Goal: Transaction & Acquisition: Purchase product/service

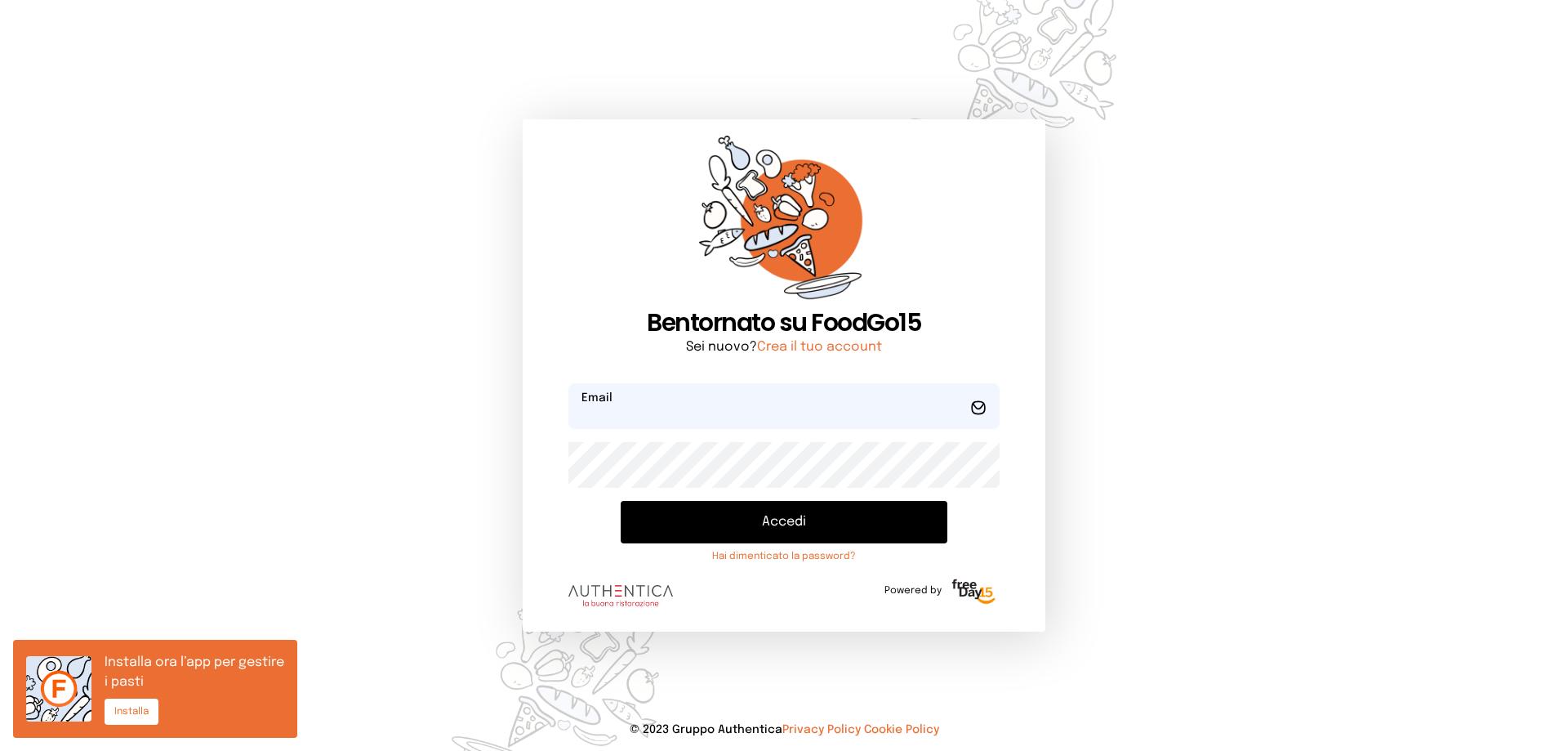
type input "**********"
click at [790, 517] on button "Accedi" at bounding box center [784, 522] width 326 height 43
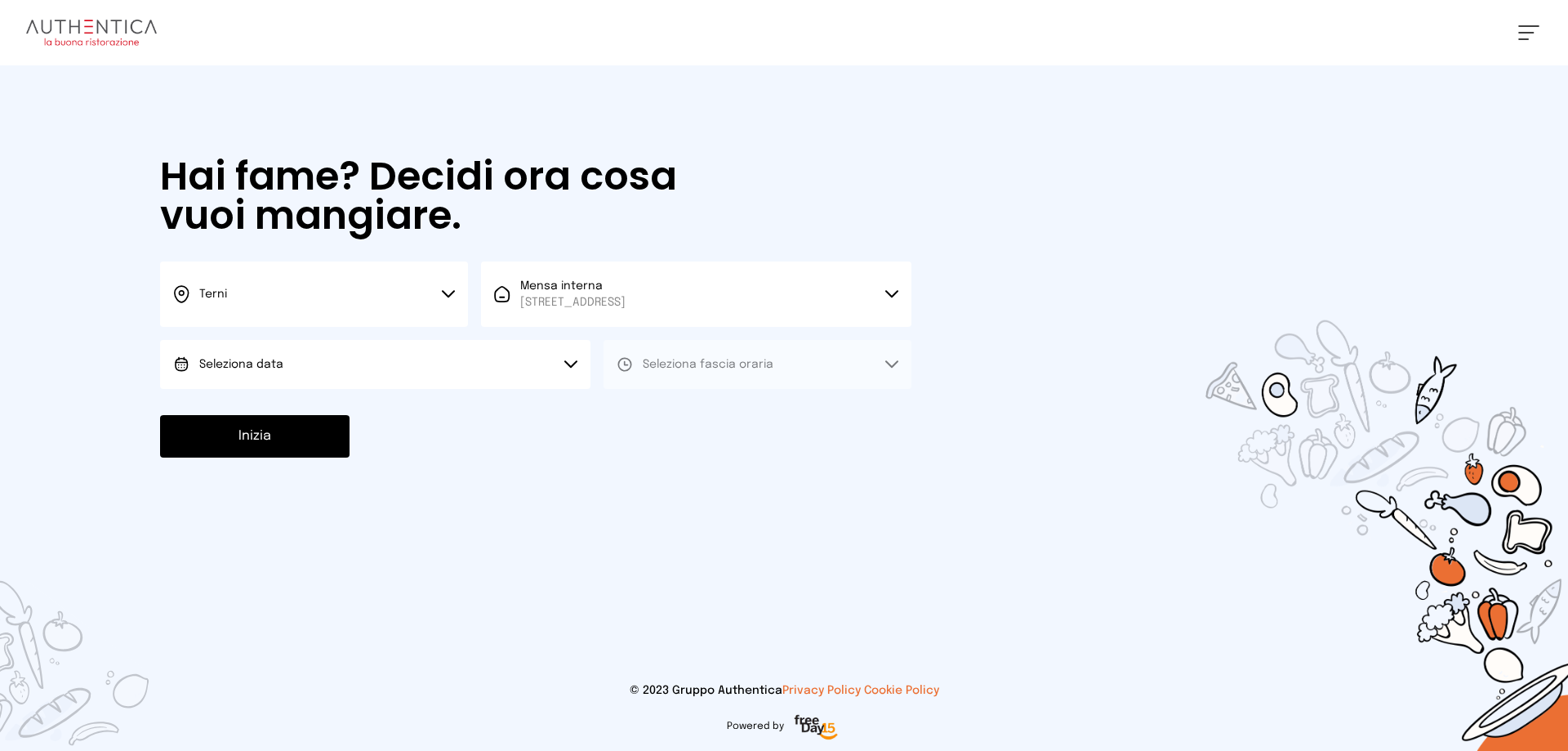
click at [451, 290] on icon at bounding box center [449, 294] width 13 height 8
click at [232, 350] on li "Terni" at bounding box center [314, 348] width 308 height 44
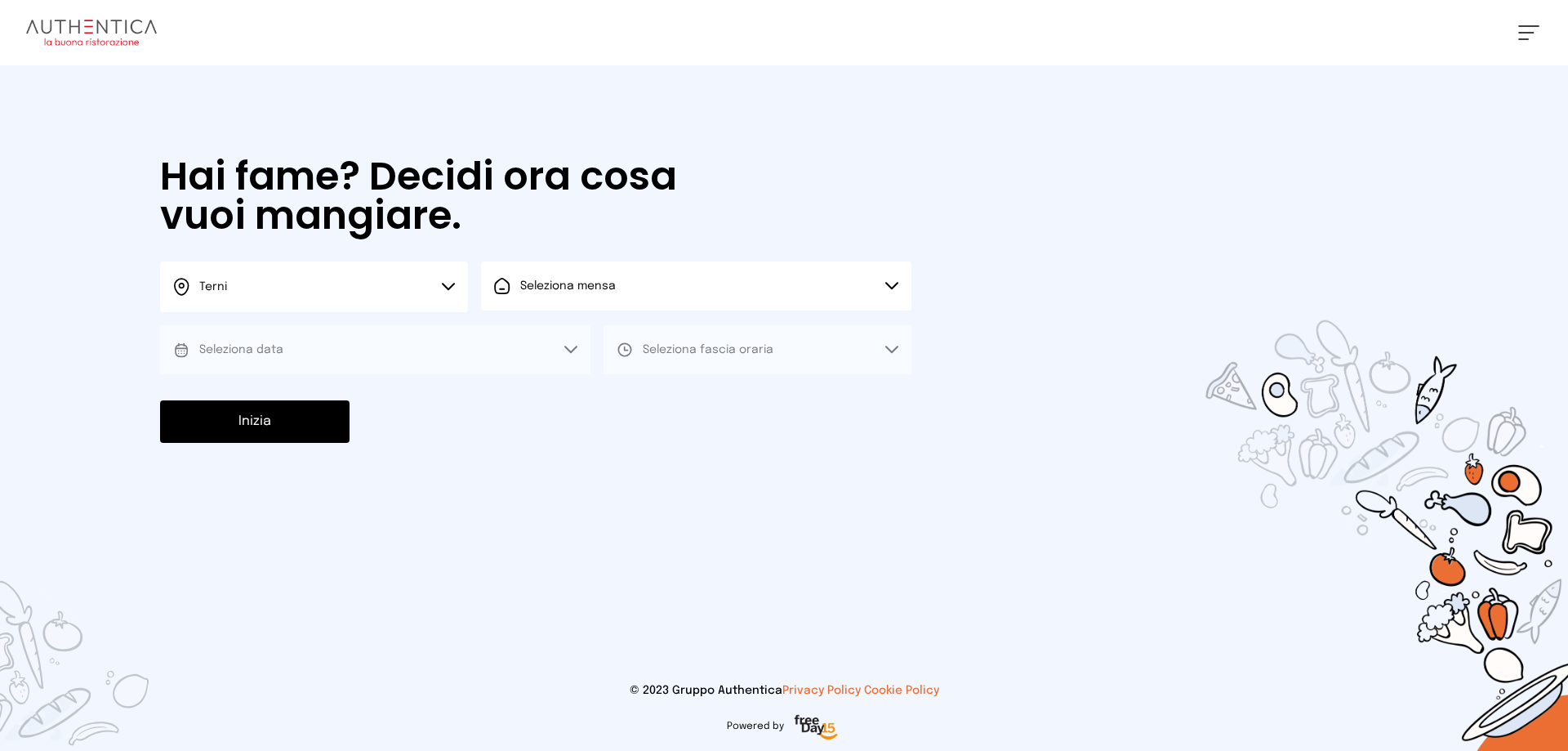
click at [448, 282] on button "Terni" at bounding box center [314, 286] width 308 height 50
click at [188, 334] on icon at bounding box center [181, 334] width 14 height 17
click at [451, 351] on button "Seleziona data" at bounding box center [375, 349] width 430 height 49
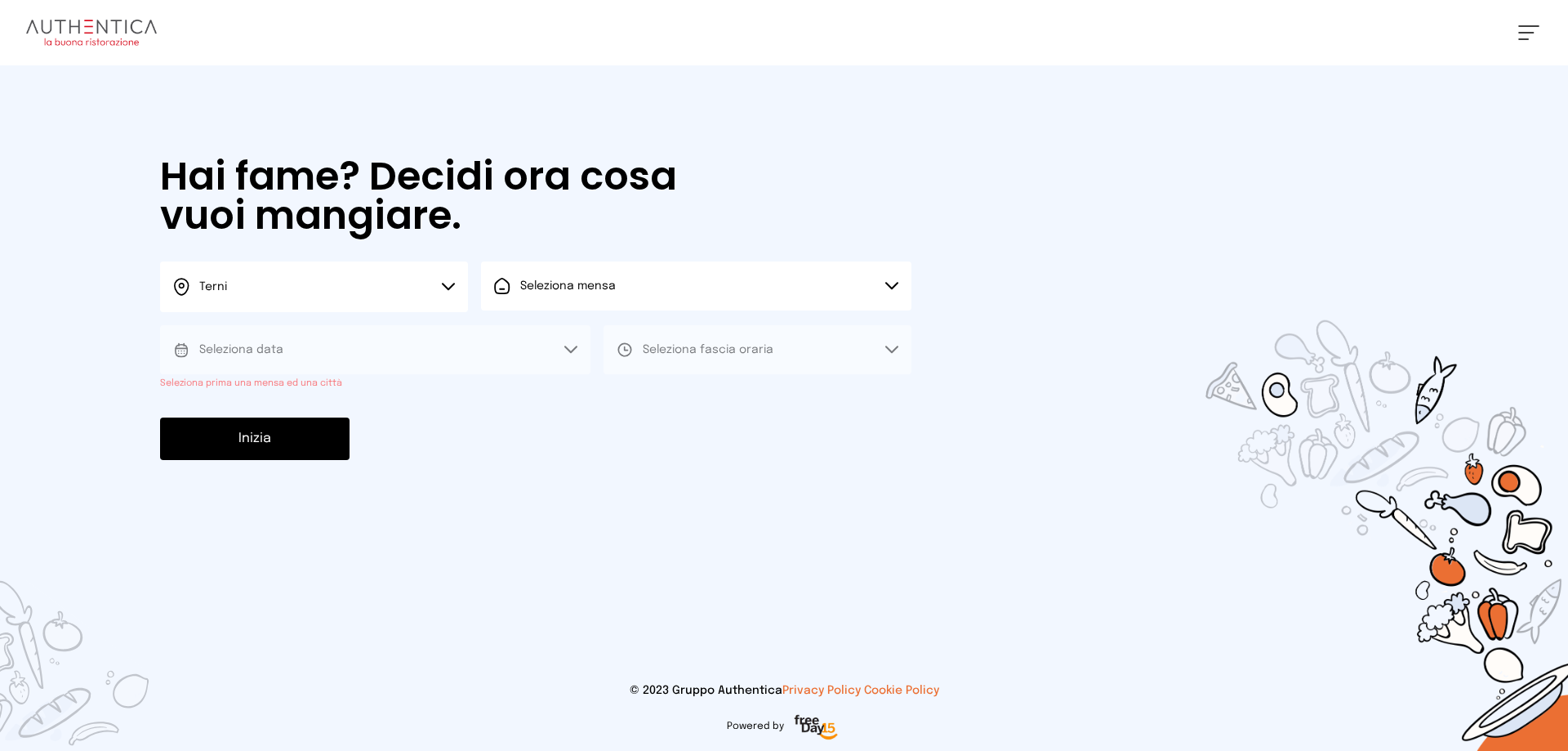
click at [478, 431] on div "Inizia" at bounding box center [535, 438] width 751 height 43
click at [888, 279] on button "Seleziona mensa" at bounding box center [696, 285] width 430 height 49
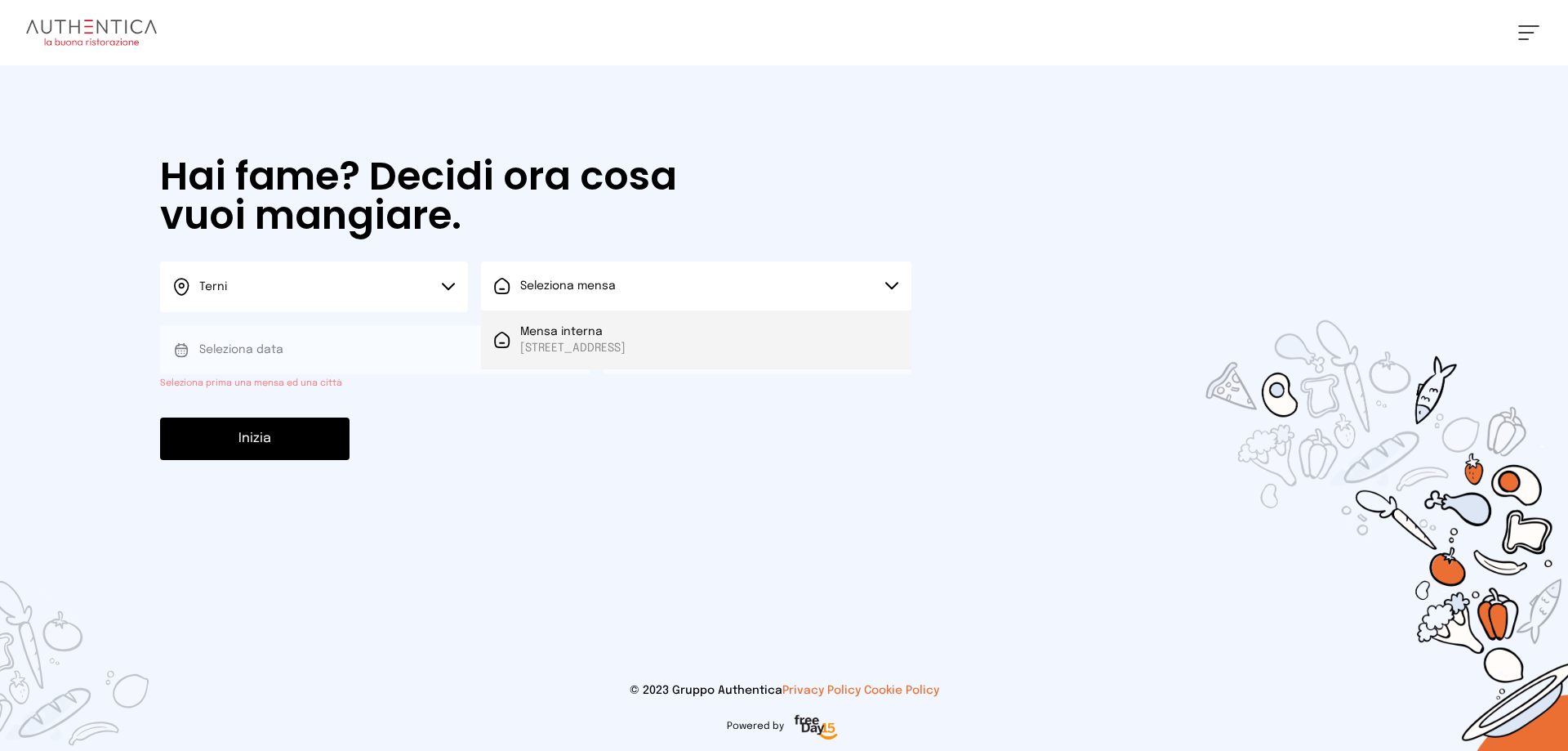
click at [623, 344] on span "[STREET_ADDRESS]" at bounding box center [573, 348] width 105 height 17
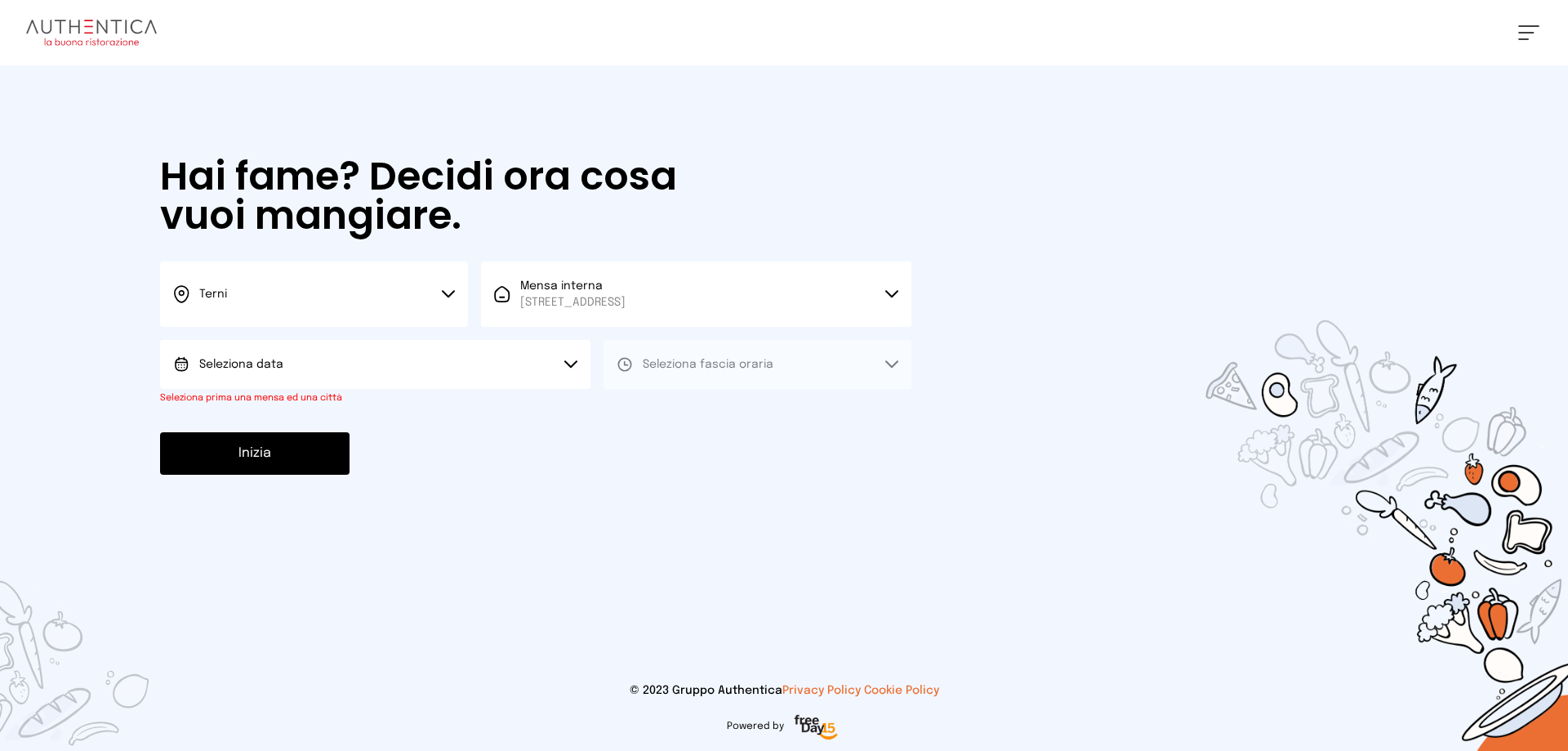
click at [567, 368] on icon at bounding box center [571, 364] width 13 height 8
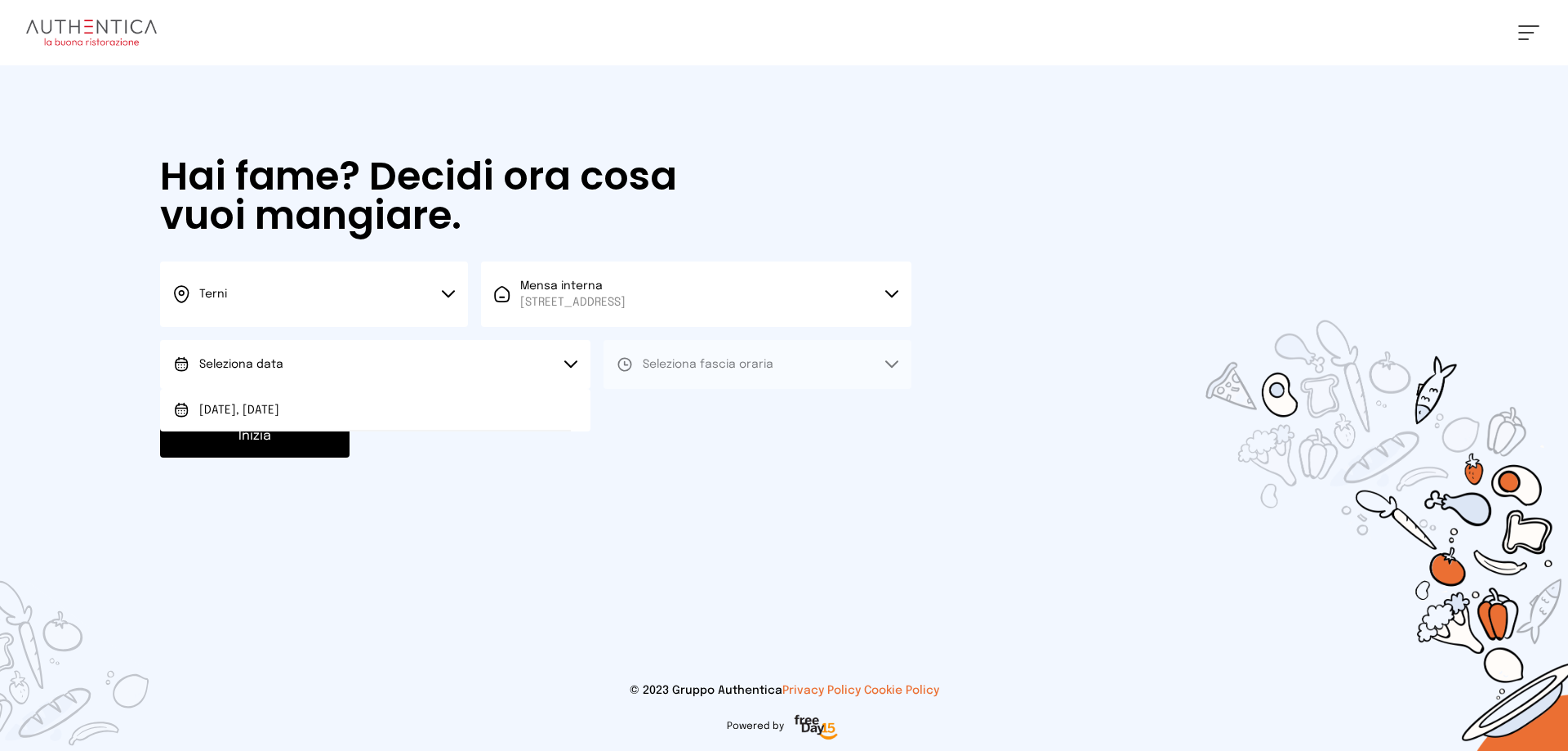
click at [268, 447] on button "Inizia" at bounding box center [255, 437] width 189 height 43
click at [889, 358] on button "Seleziona fascia oraria" at bounding box center [757, 364] width 308 height 49
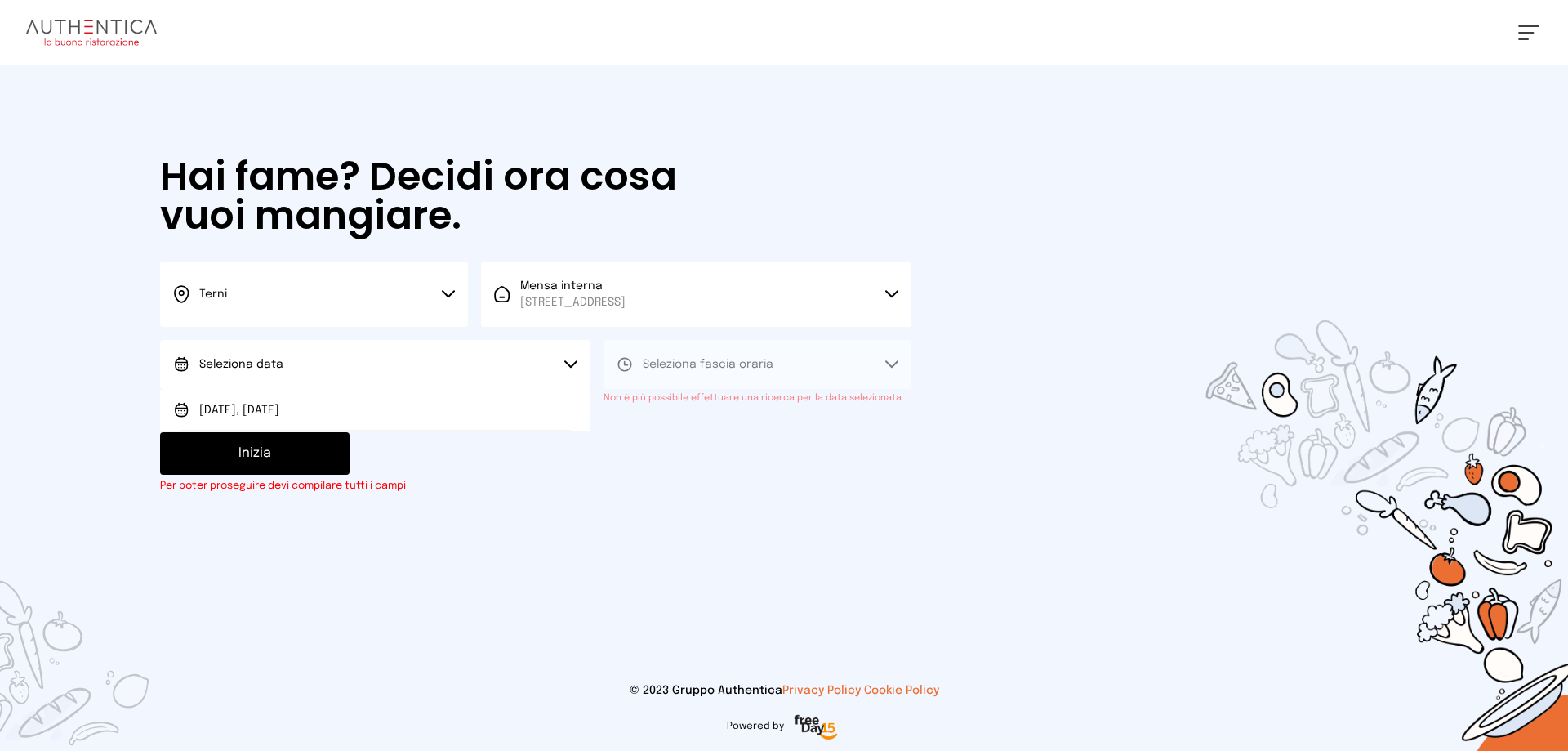
click at [623, 363] on icon at bounding box center [625, 365] width 17 height 17
click at [301, 456] on button "Inizia" at bounding box center [255, 453] width 189 height 43
click at [1525, 35] on button at bounding box center [1528, 33] width 21 height 15
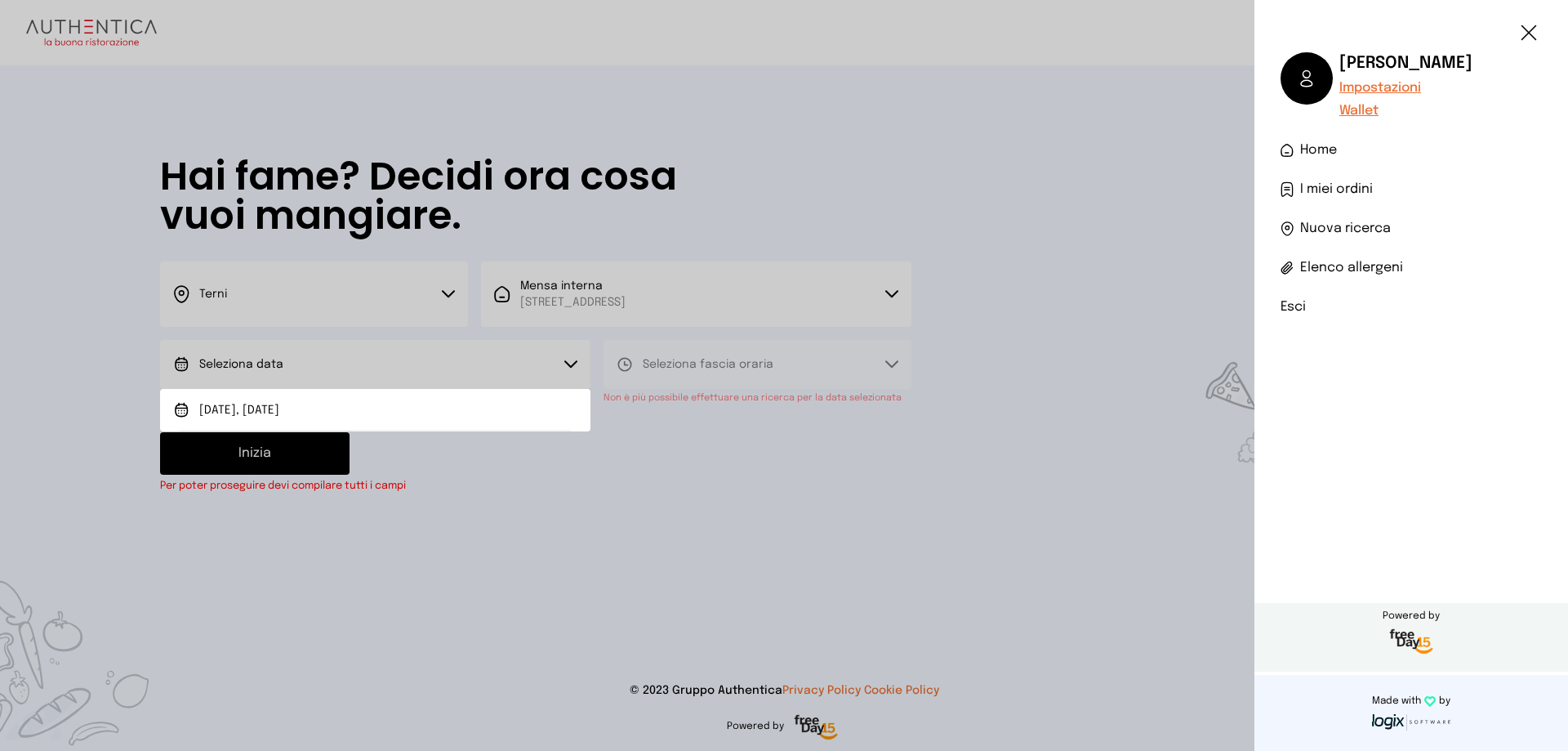
click at [1288, 306] on li "Esci" at bounding box center [1411, 307] width 261 height 20
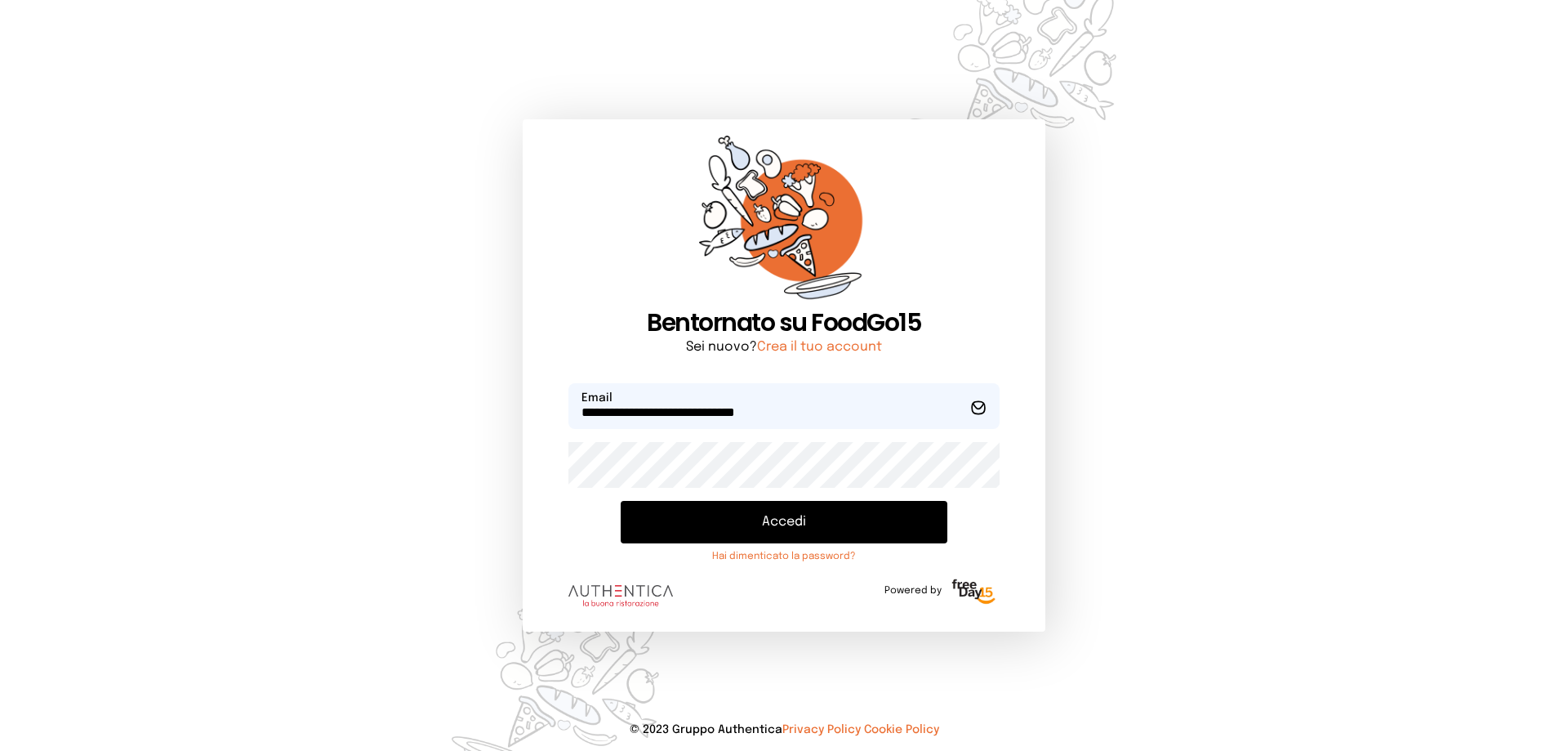
click at [767, 518] on button "Accedi" at bounding box center [784, 522] width 326 height 43
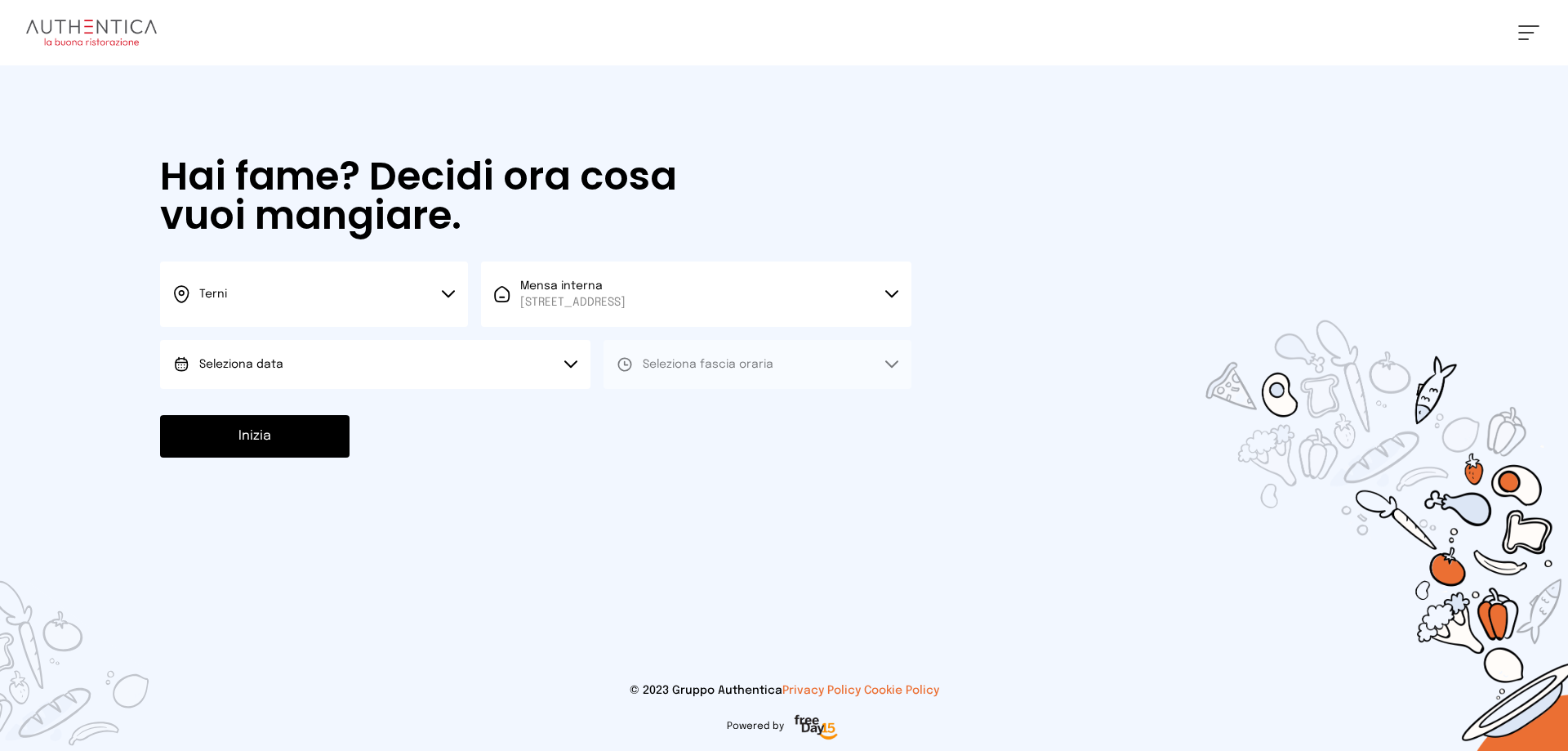
click at [451, 287] on button "Terni" at bounding box center [314, 294] width 308 height 65
click at [201, 355] on span "Terni" at bounding box center [214, 349] width 28 height 17
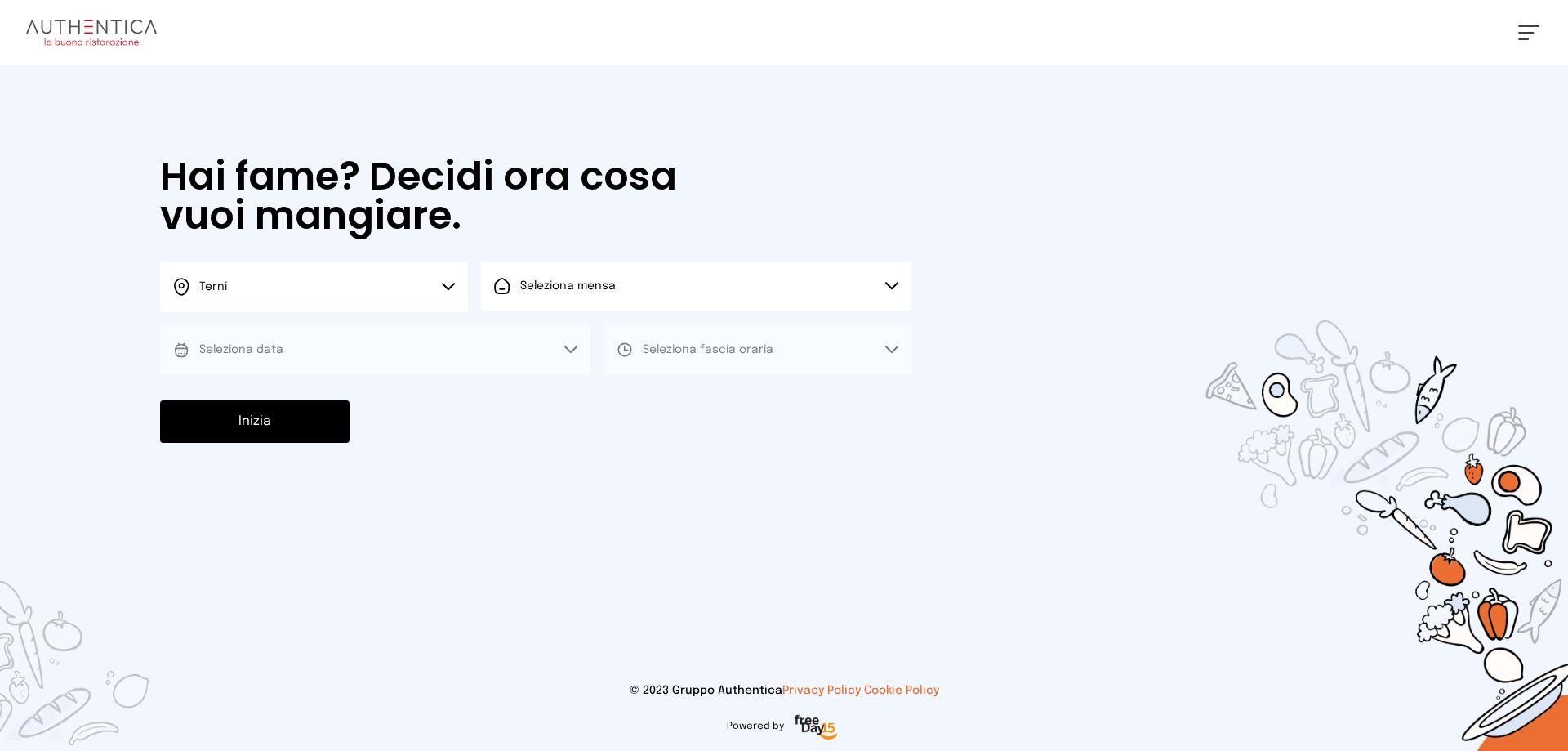
click at [889, 279] on button "Seleziona mensa" at bounding box center [696, 285] width 430 height 49
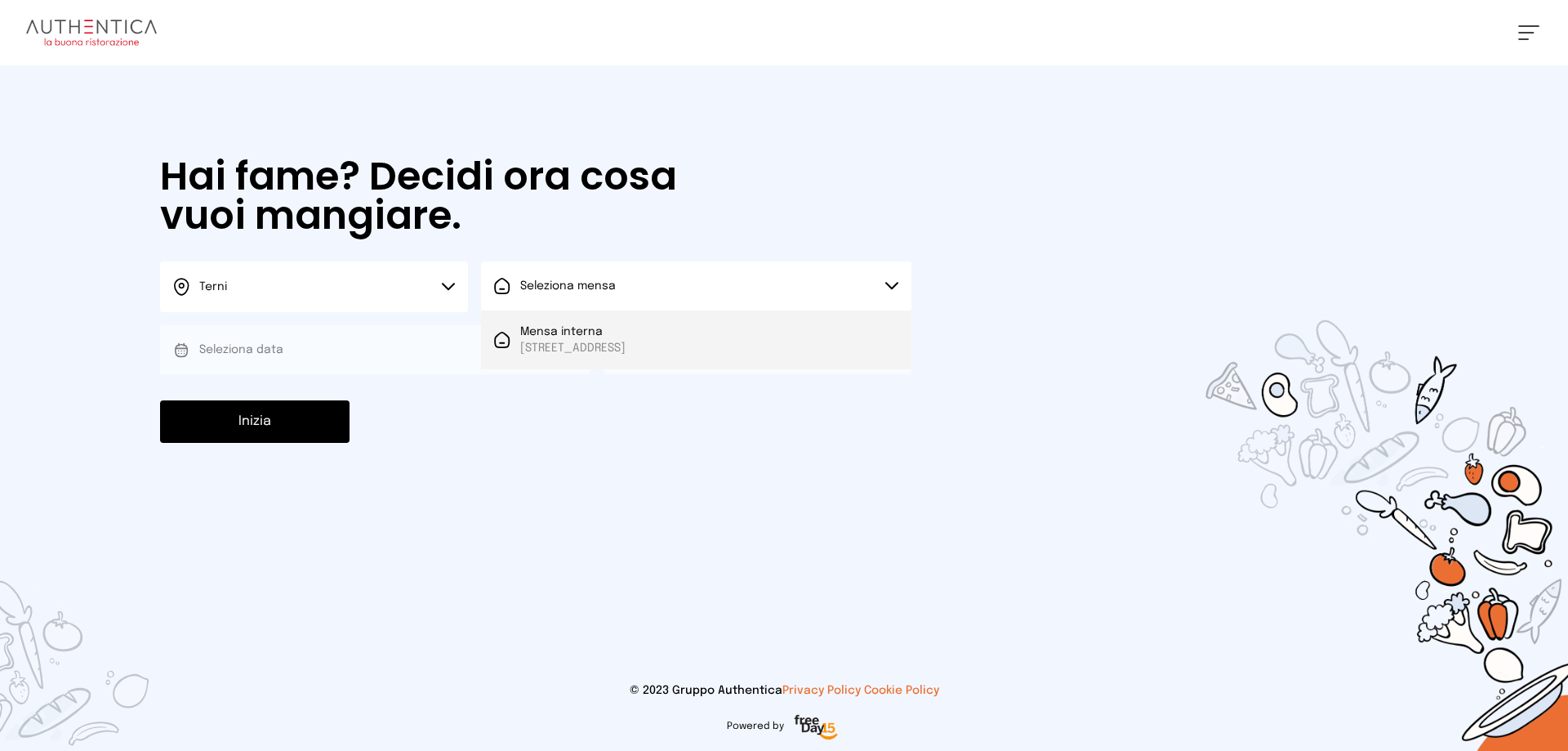
click at [601, 344] on span "[STREET_ADDRESS]" at bounding box center [573, 348] width 105 height 17
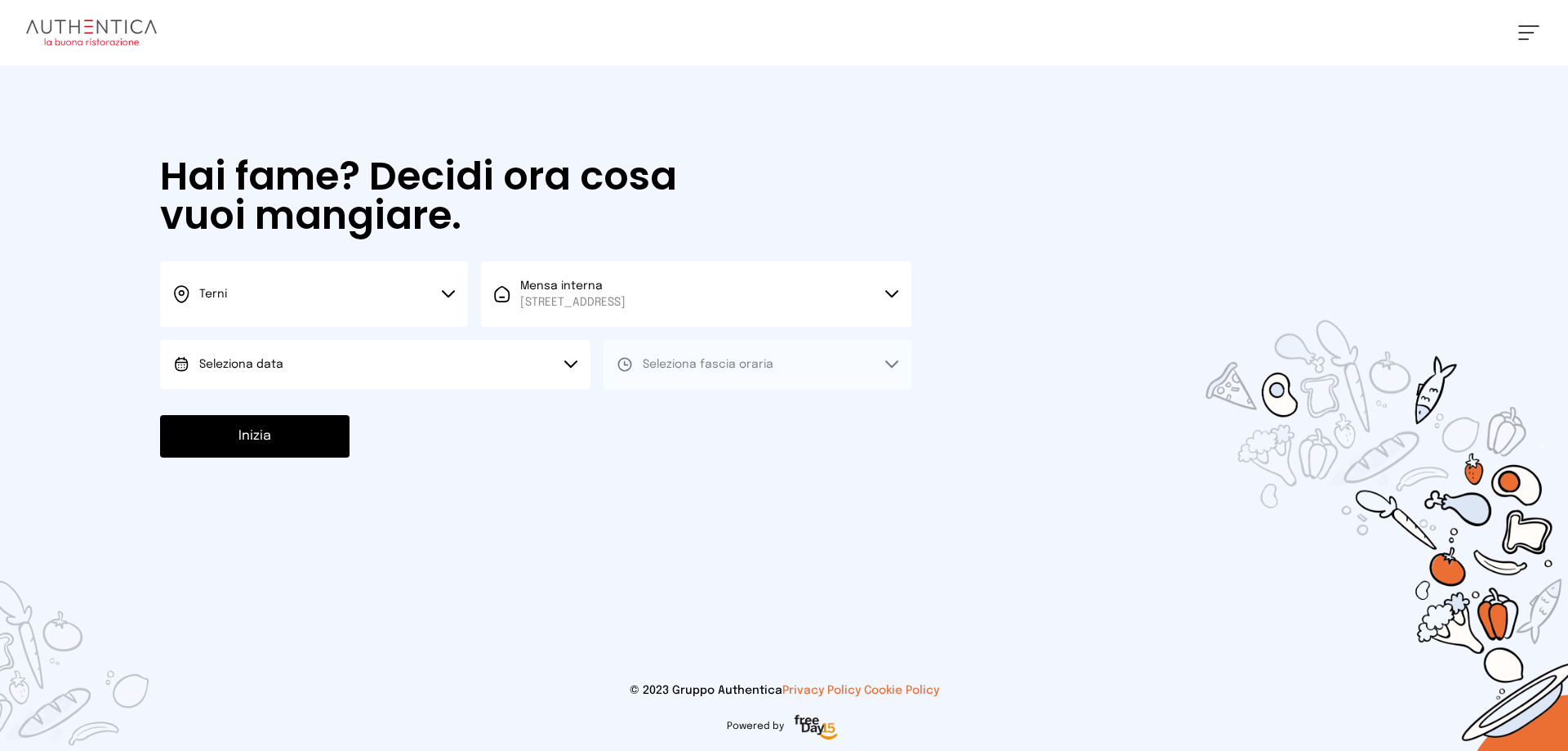
click at [560, 363] on button "Seleziona data" at bounding box center [375, 364] width 430 height 49
click at [312, 404] on li "[DATE], [DATE]" at bounding box center [375, 410] width 430 height 43
click at [895, 360] on icon at bounding box center [892, 364] width 13 height 8
click at [661, 410] on span "Pranzo" at bounding box center [662, 410] width 39 height 17
click at [298, 439] on button "Inizia" at bounding box center [255, 437] width 189 height 43
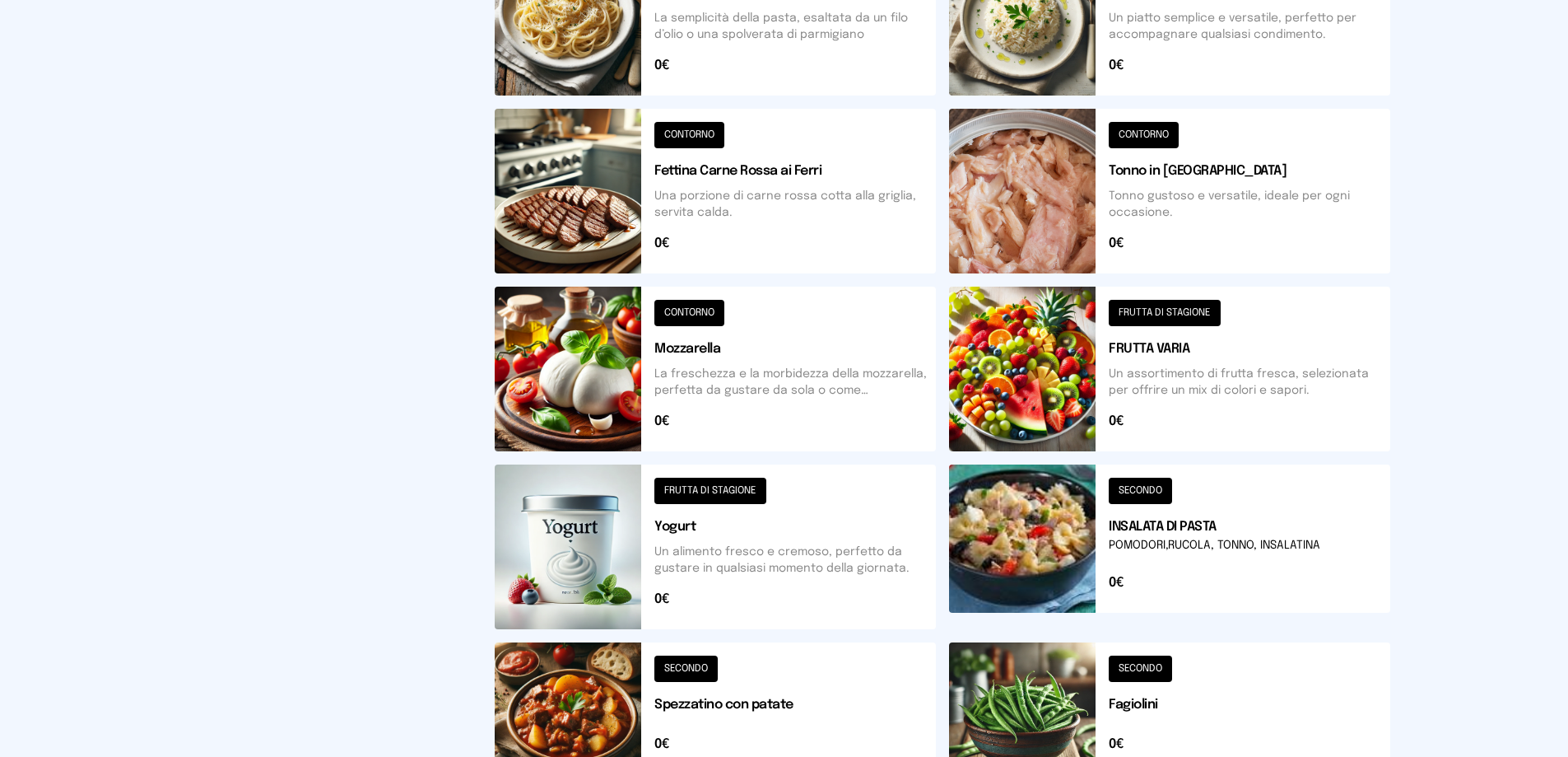
scroll to position [576, 0]
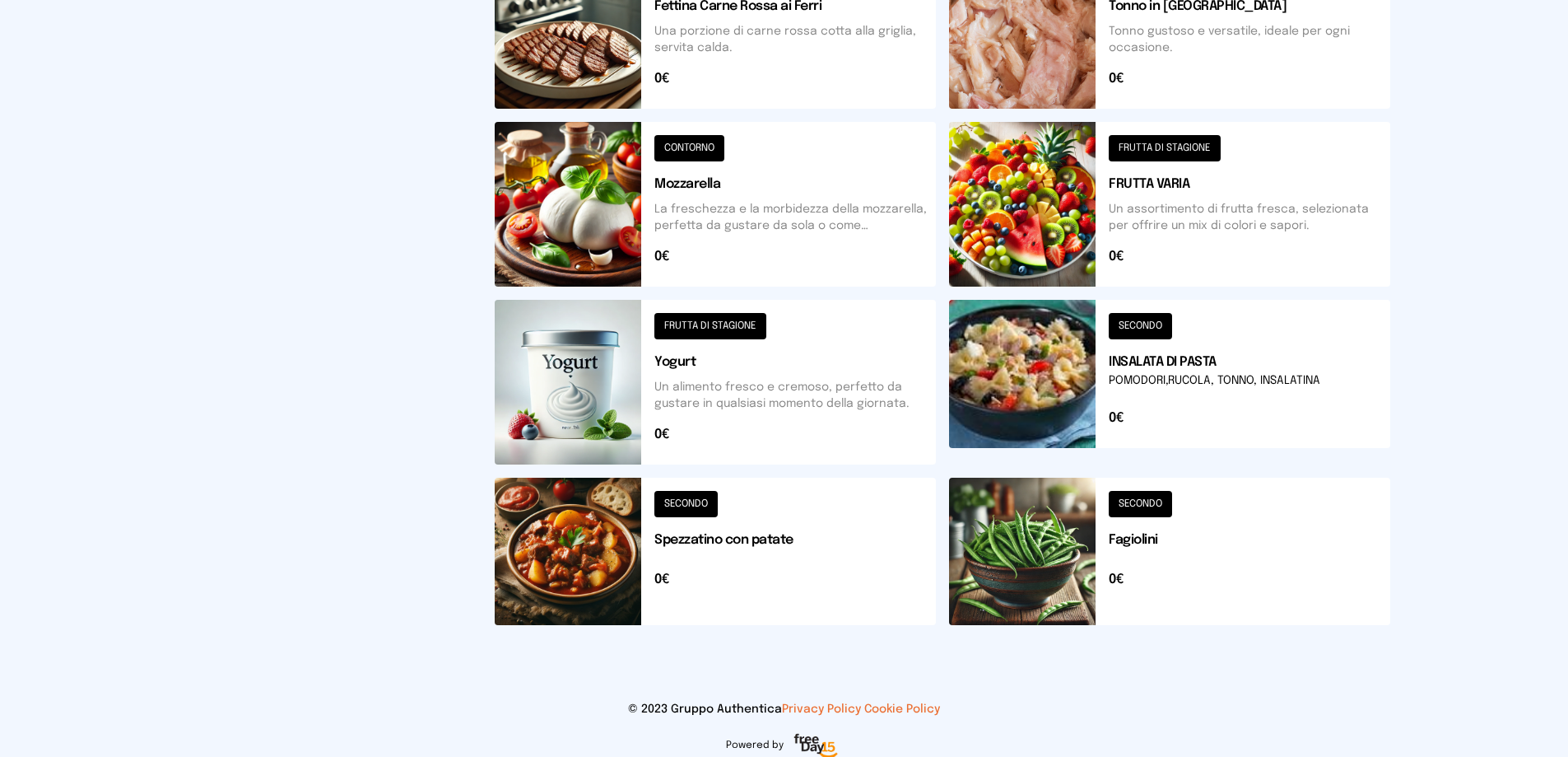
click at [590, 564] on button at bounding box center [714, 551] width 441 height 148
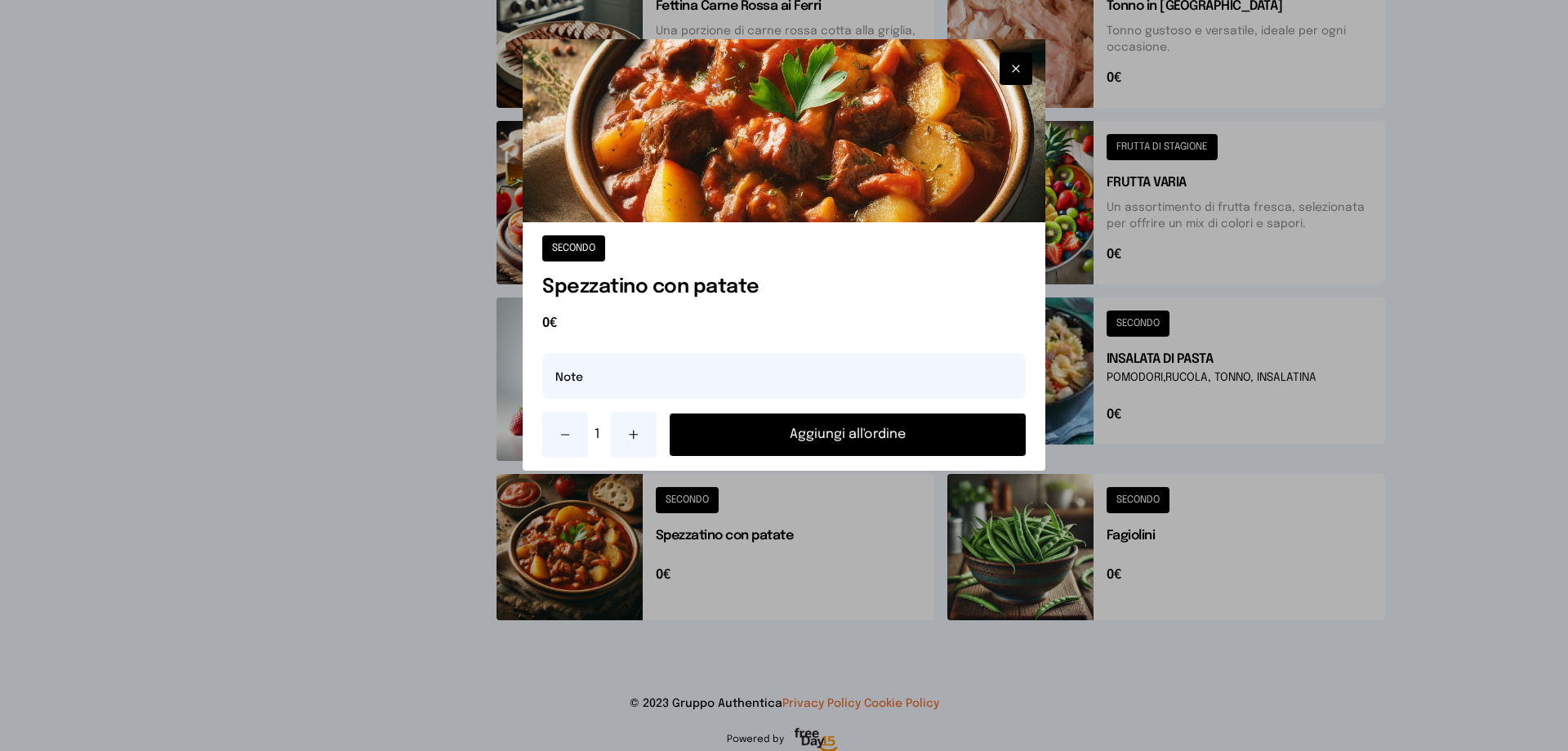
click at [786, 433] on button "Aggiungi all'ordine" at bounding box center [848, 435] width 356 height 43
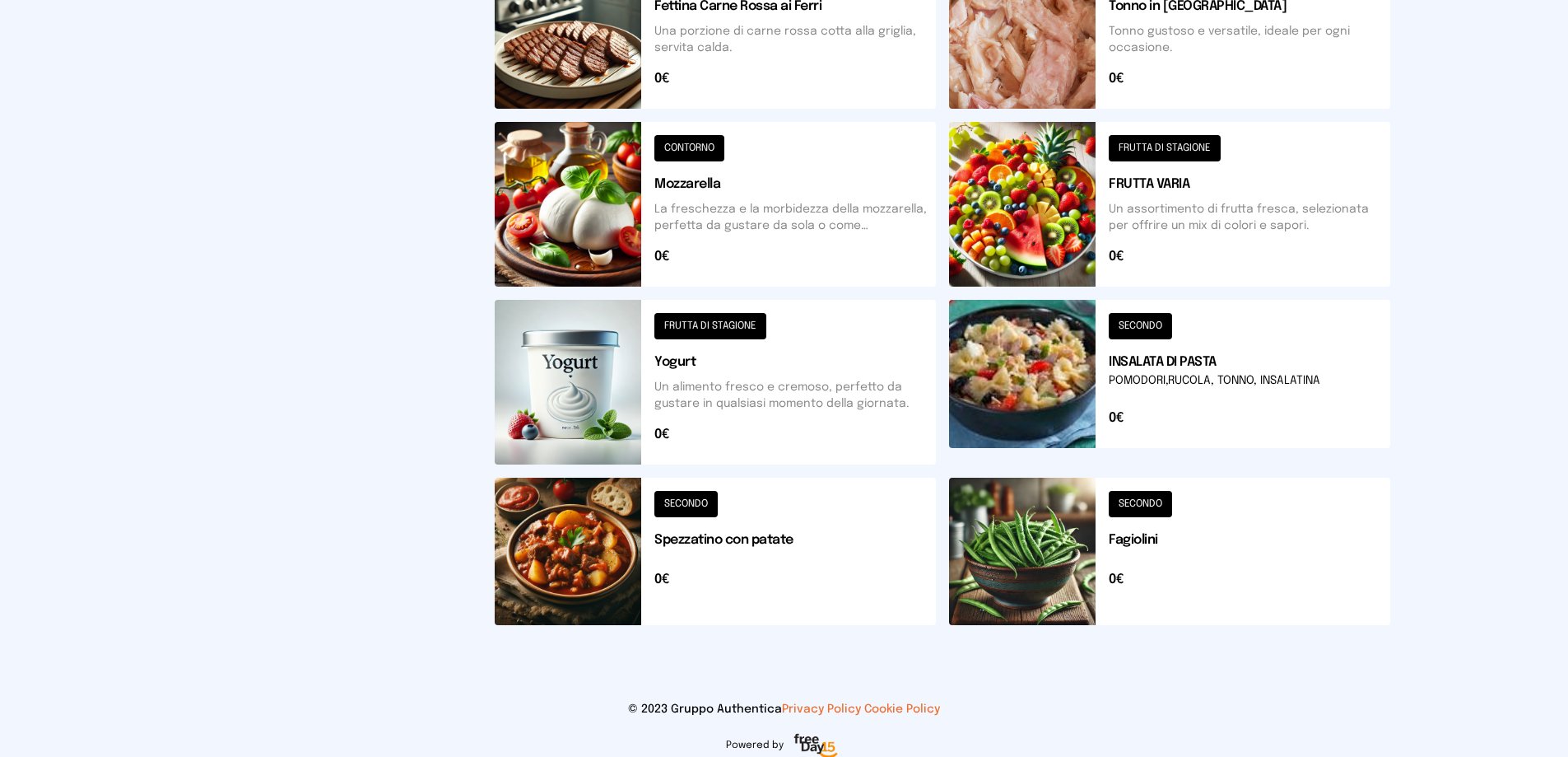
click at [613, 561] on button at bounding box center [714, 551] width 441 height 148
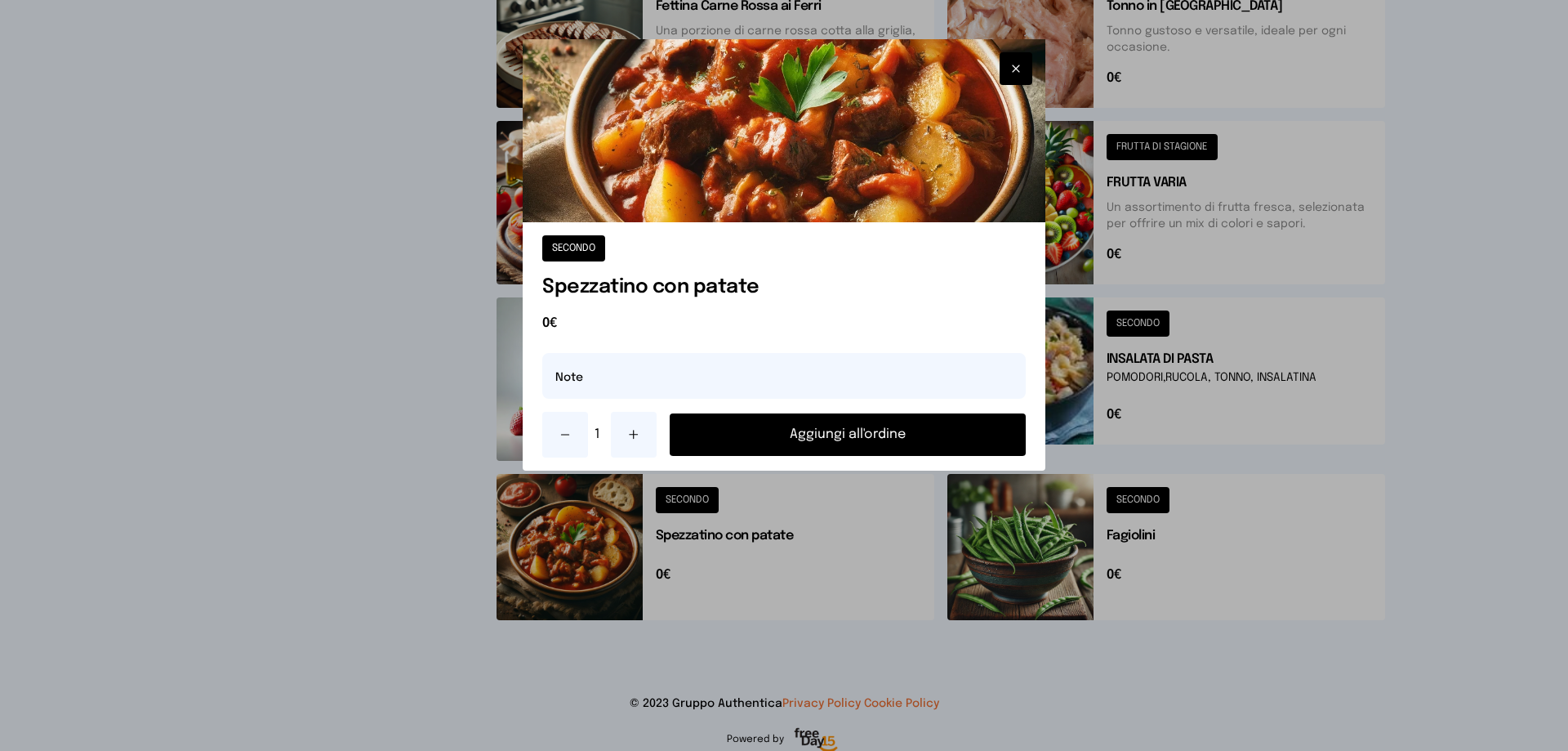
click at [825, 432] on button "Aggiungi all'ordine" at bounding box center [848, 435] width 356 height 43
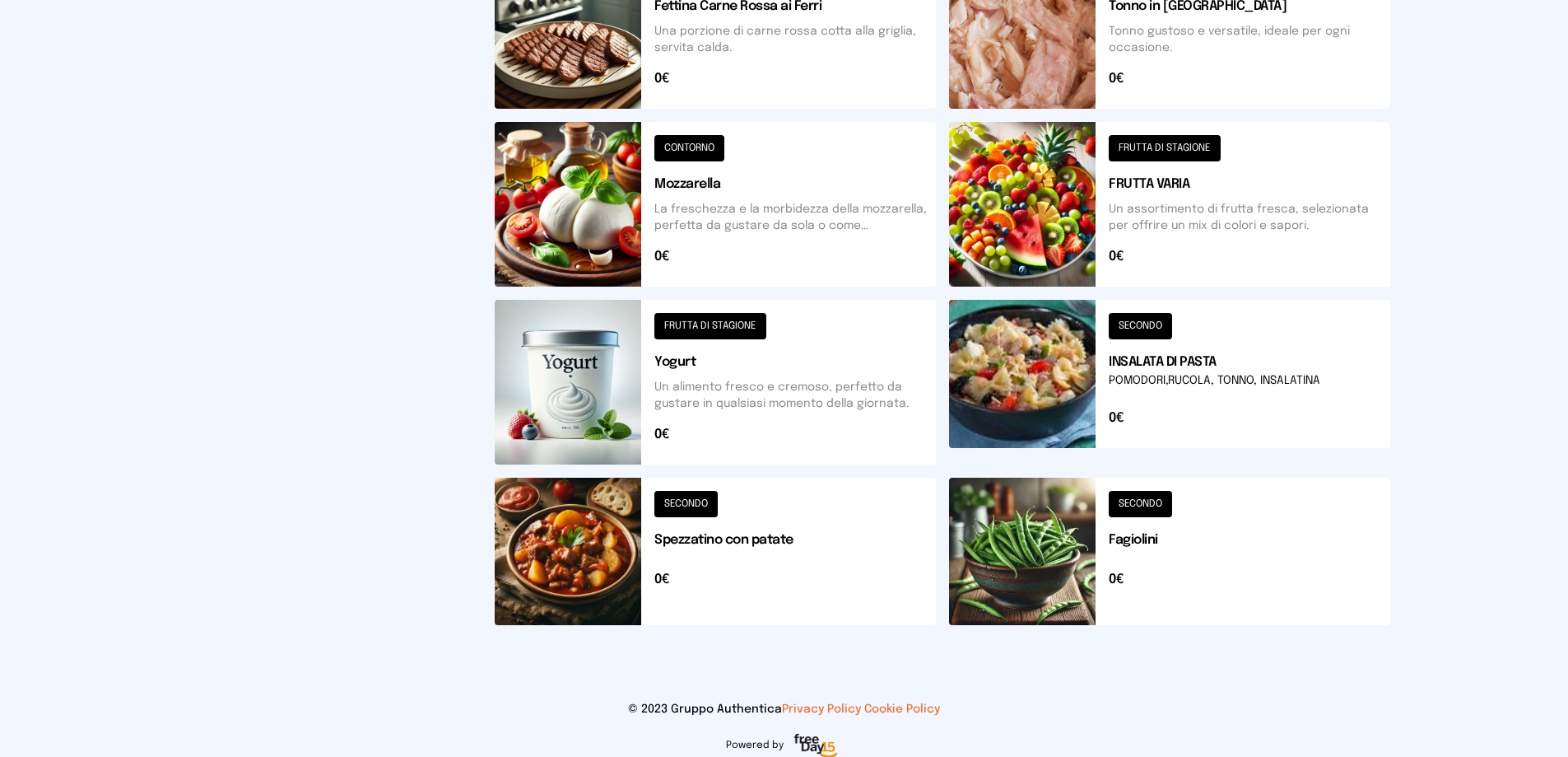
click at [1151, 498] on button at bounding box center [1168, 551] width 441 height 148
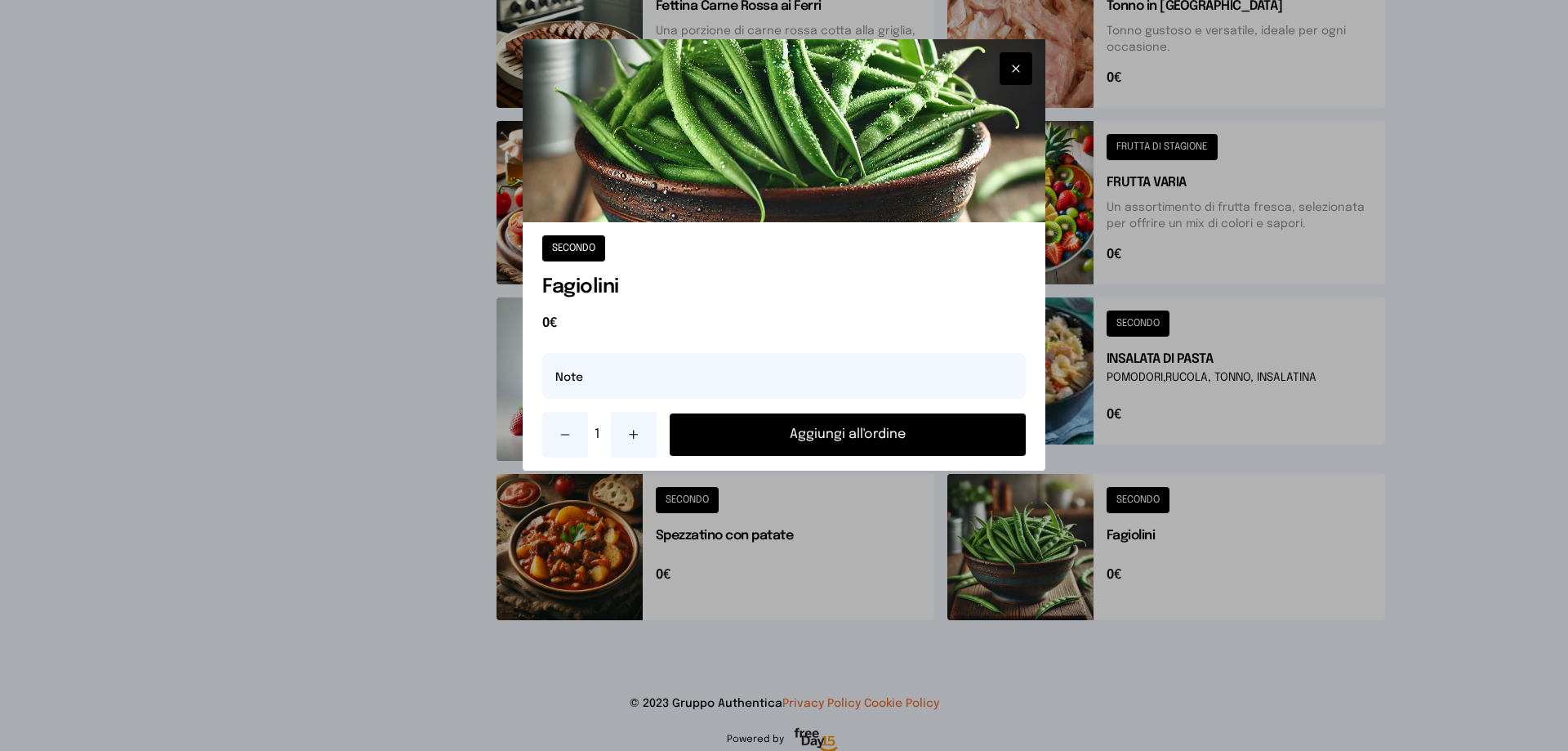
click at [838, 425] on button "Aggiungi all'ordine" at bounding box center [848, 435] width 356 height 43
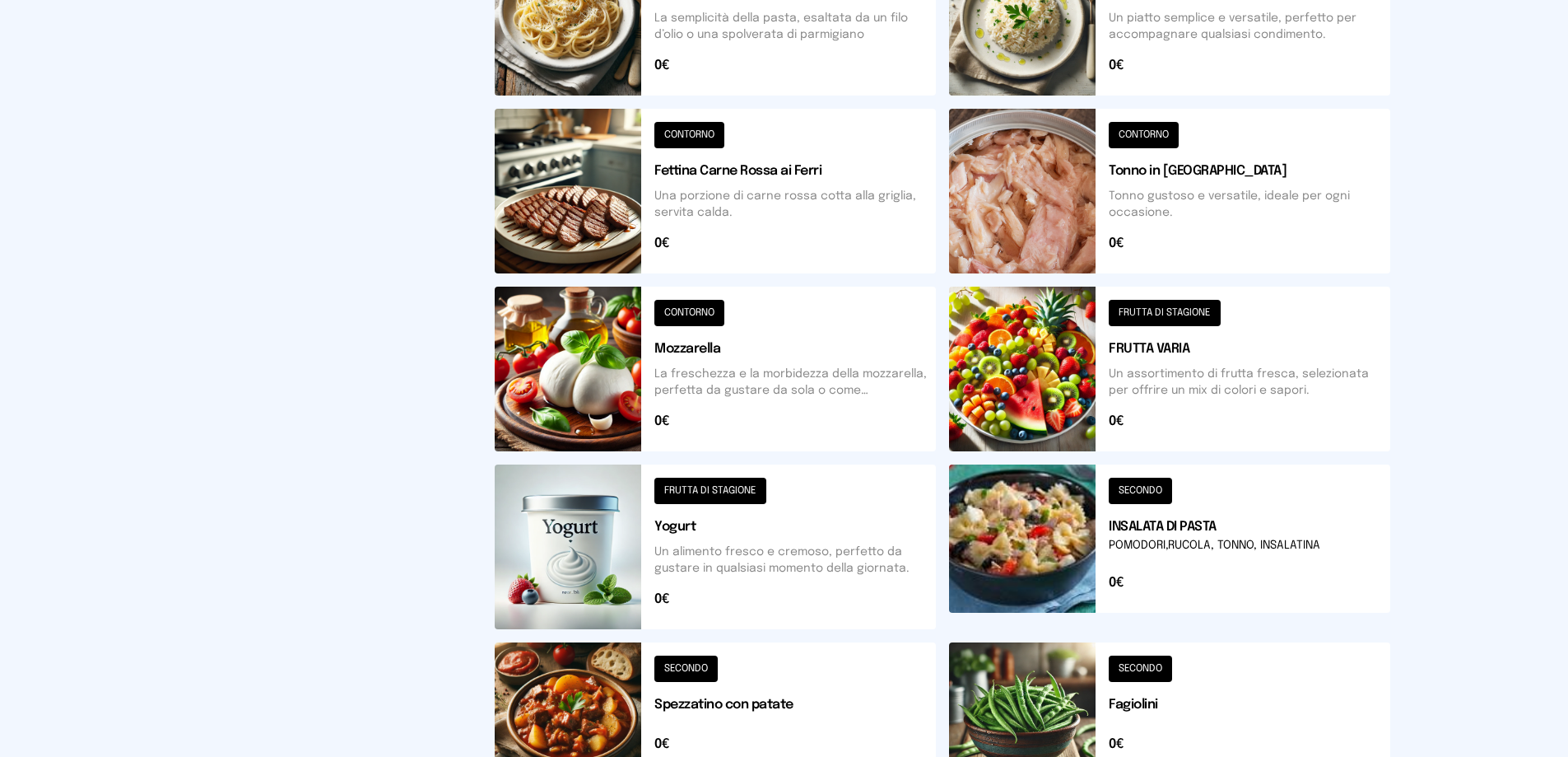
scroll to position [329, 0]
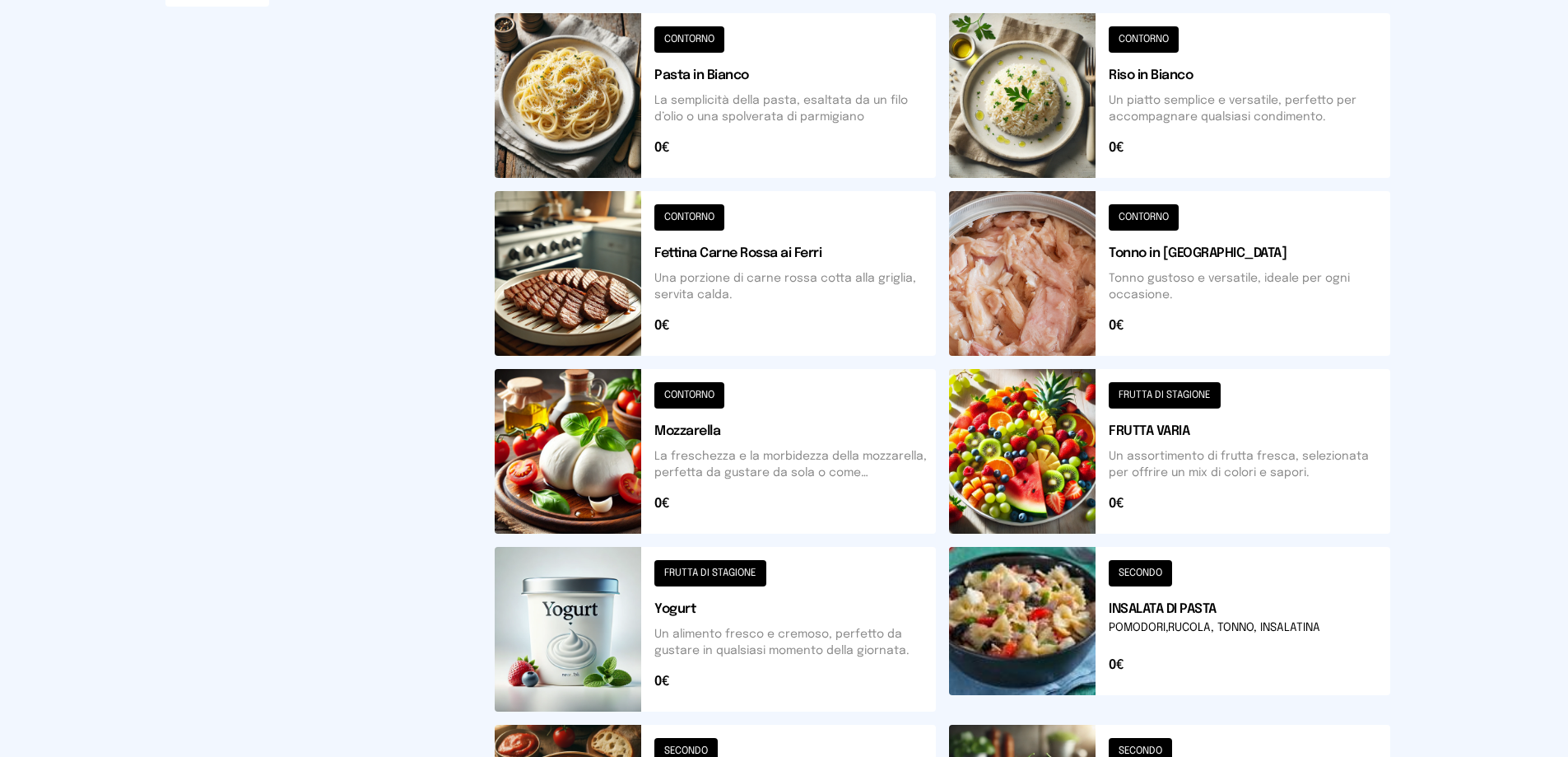
click at [1148, 393] on button at bounding box center [1168, 450] width 441 height 165
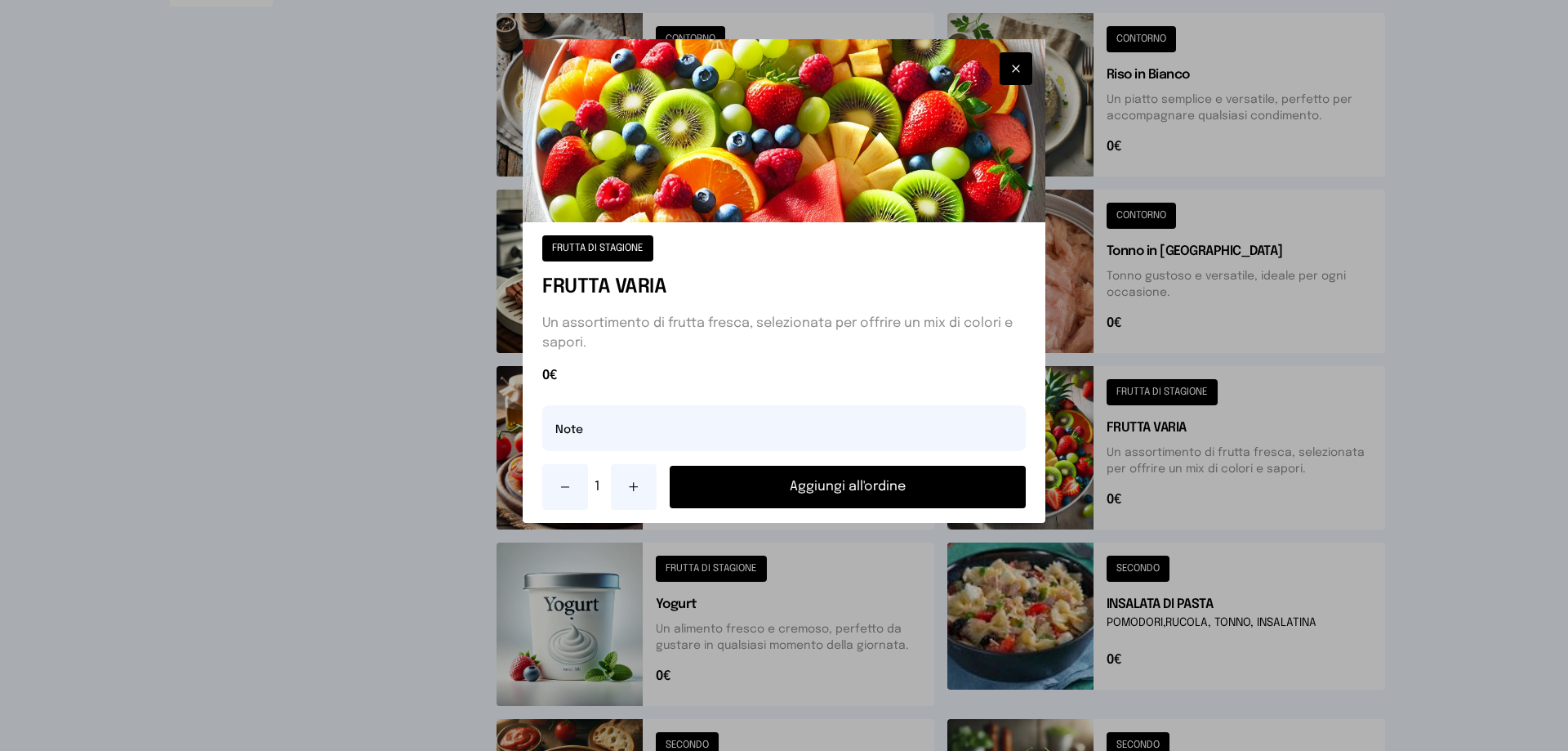
click at [861, 471] on button "Aggiungi all'ordine" at bounding box center [848, 487] width 356 height 43
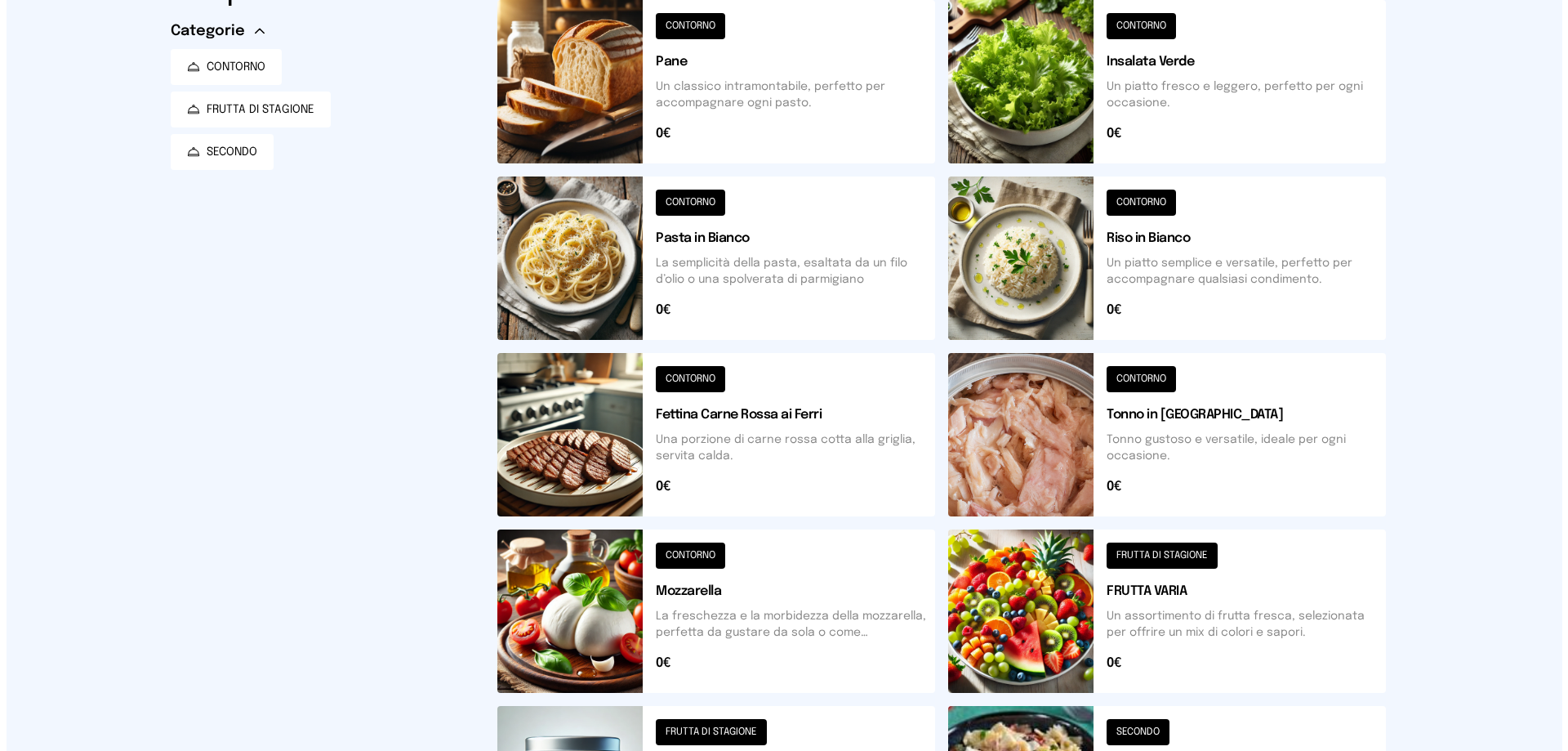
scroll to position [0, 0]
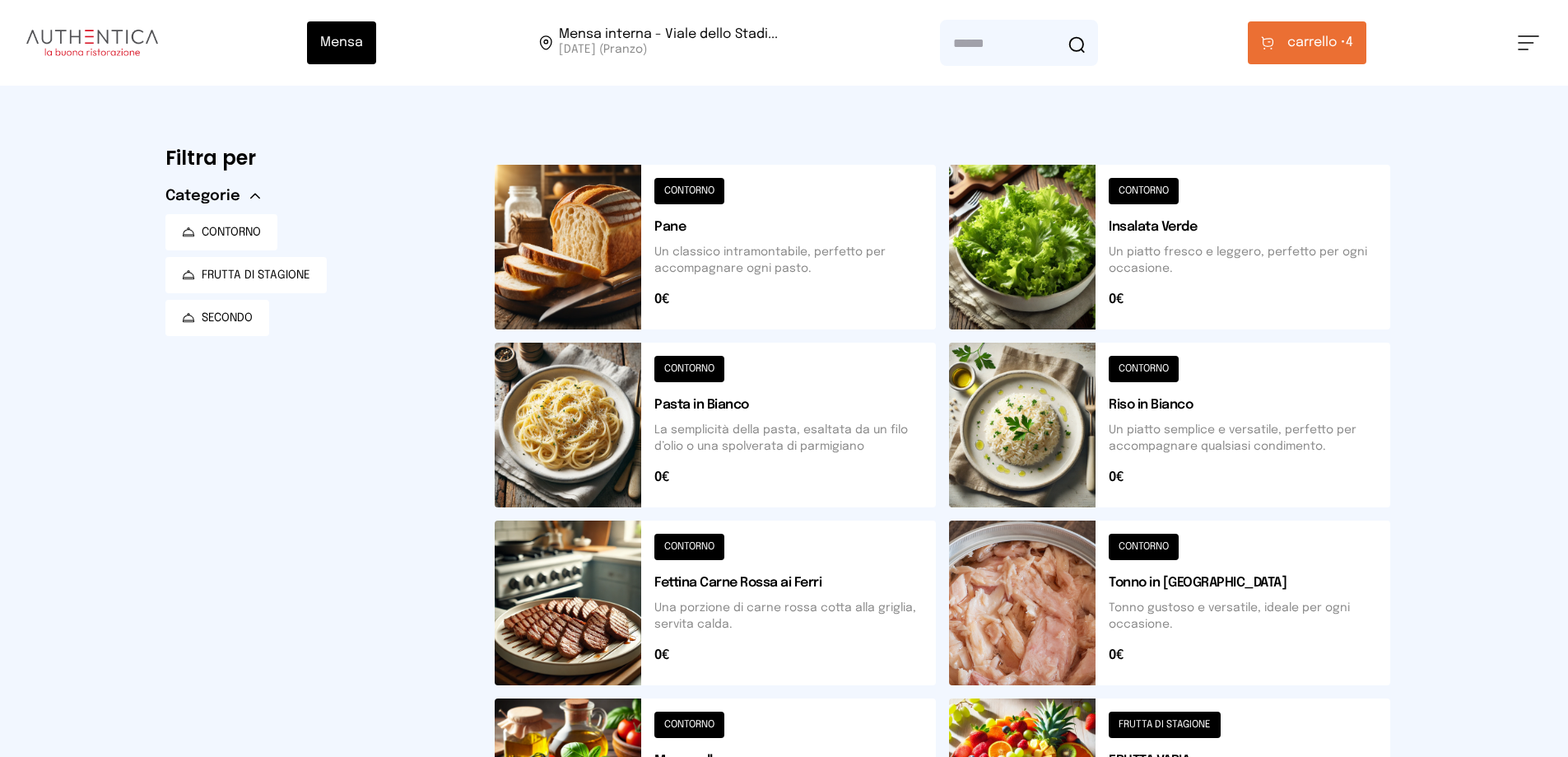
click at [682, 186] on button at bounding box center [714, 246] width 441 height 165
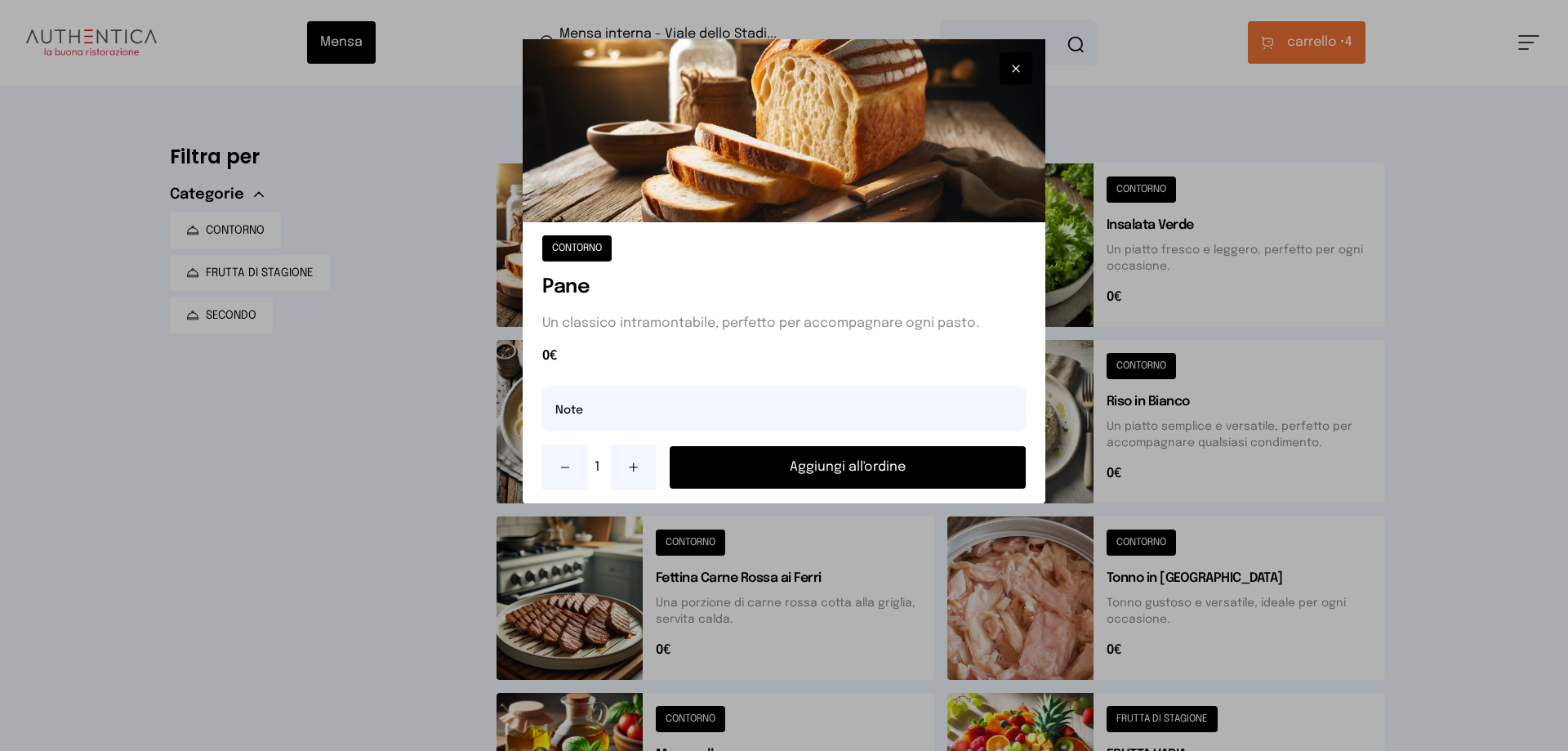
click at [815, 461] on button "Aggiungi all'ordine" at bounding box center [848, 467] width 356 height 43
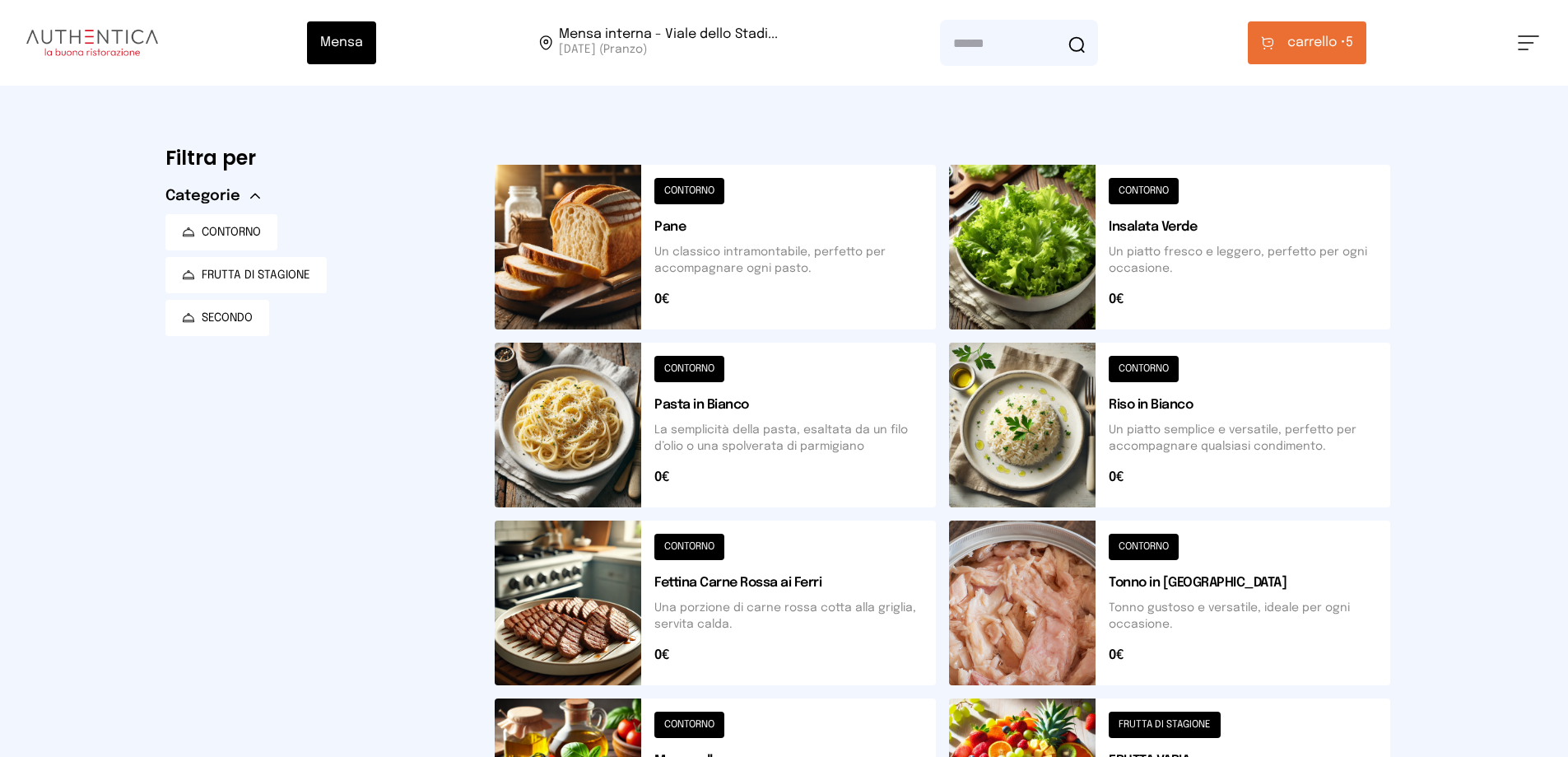
click at [1348, 43] on span "carrello • 5" at bounding box center [1320, 42] width 66 height 20
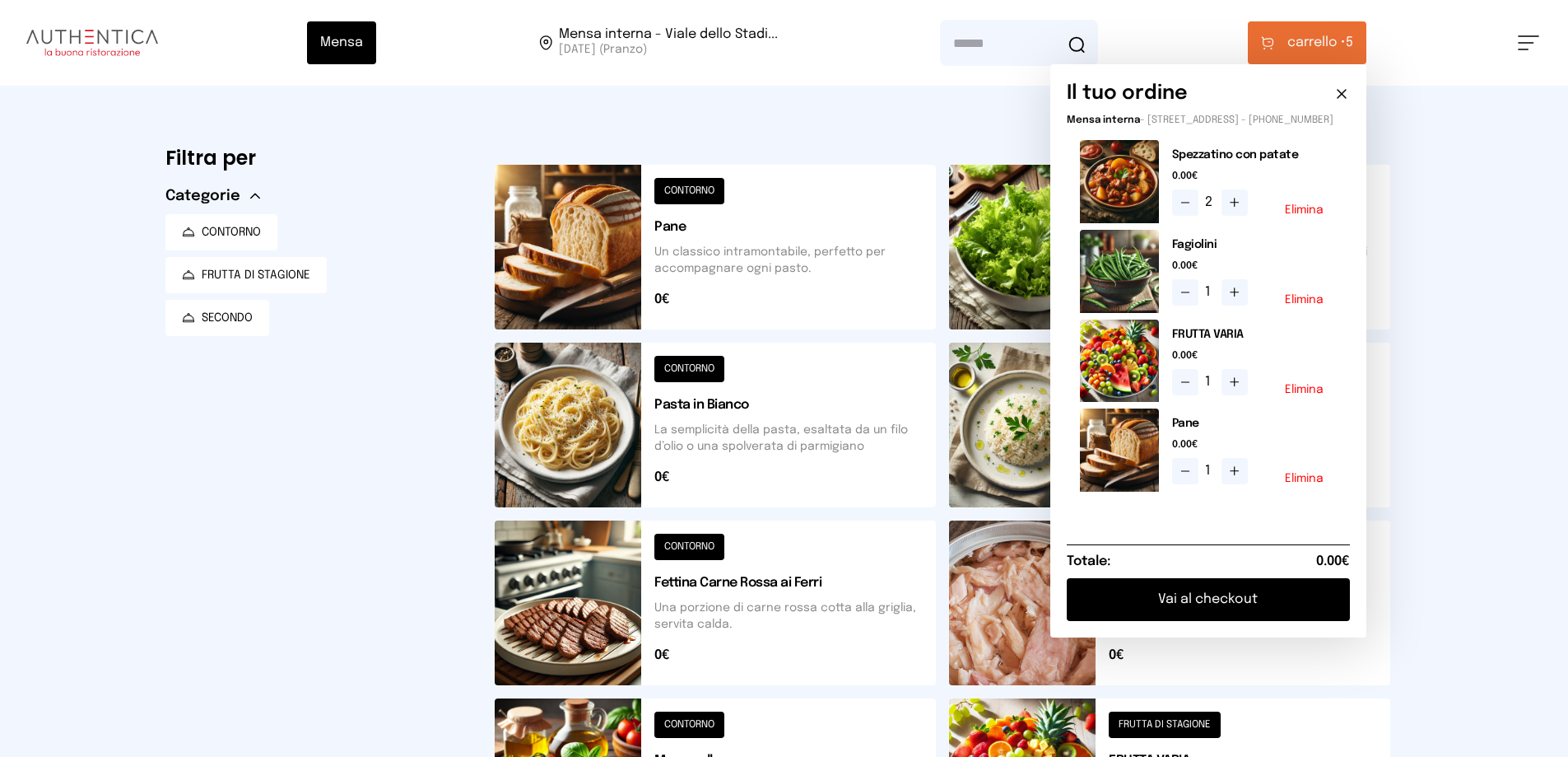
click at [1236, 617] on button "Vai al checkout" at bounding box center [1208, 600] width 283 height 43
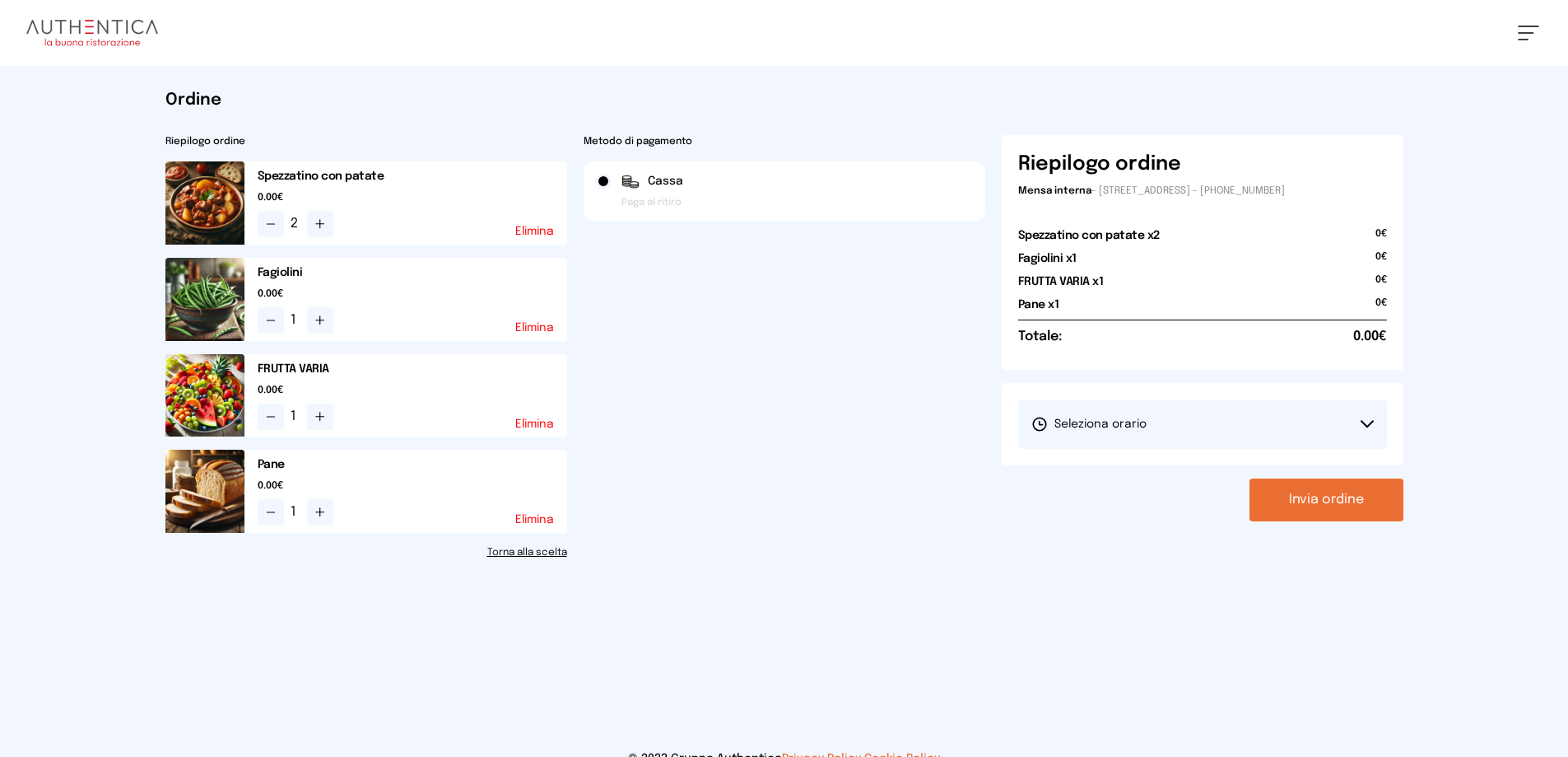
click at [1368, 415] on button "Seleziona orario" at bounding box center [1202, 424] width 368 height 50
click at [1118, 466] on span "1° Turno (13:00 - 15:00)" at bounding box center [1093, 470] width 124 height 17
click at [1318, 504] on button "Invia ordine" at bounding box center [1326, 500] width 154 height 43
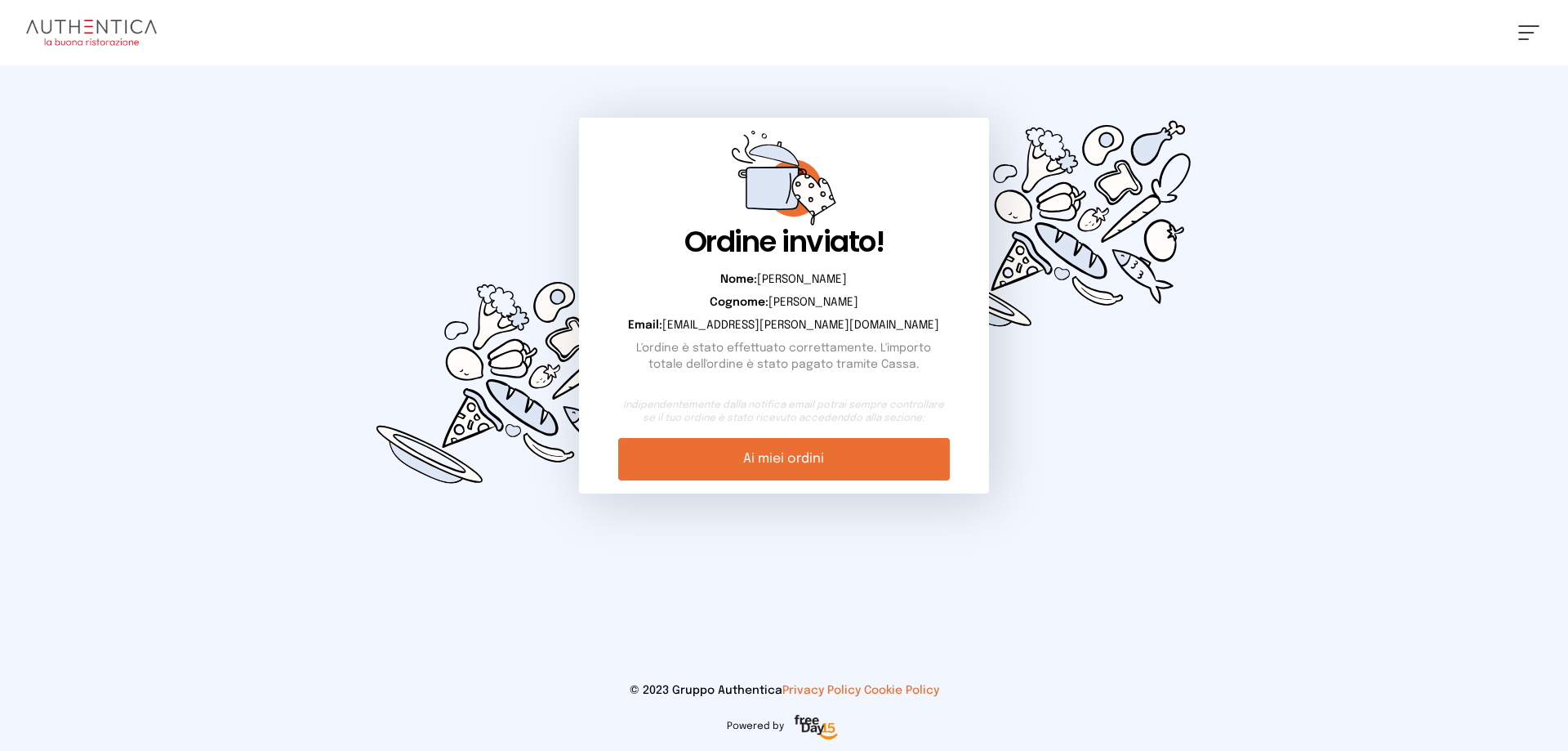
click at [755, 455] on link "Ai miei ordini" at bounding box center [784, 459] width 331 height 43
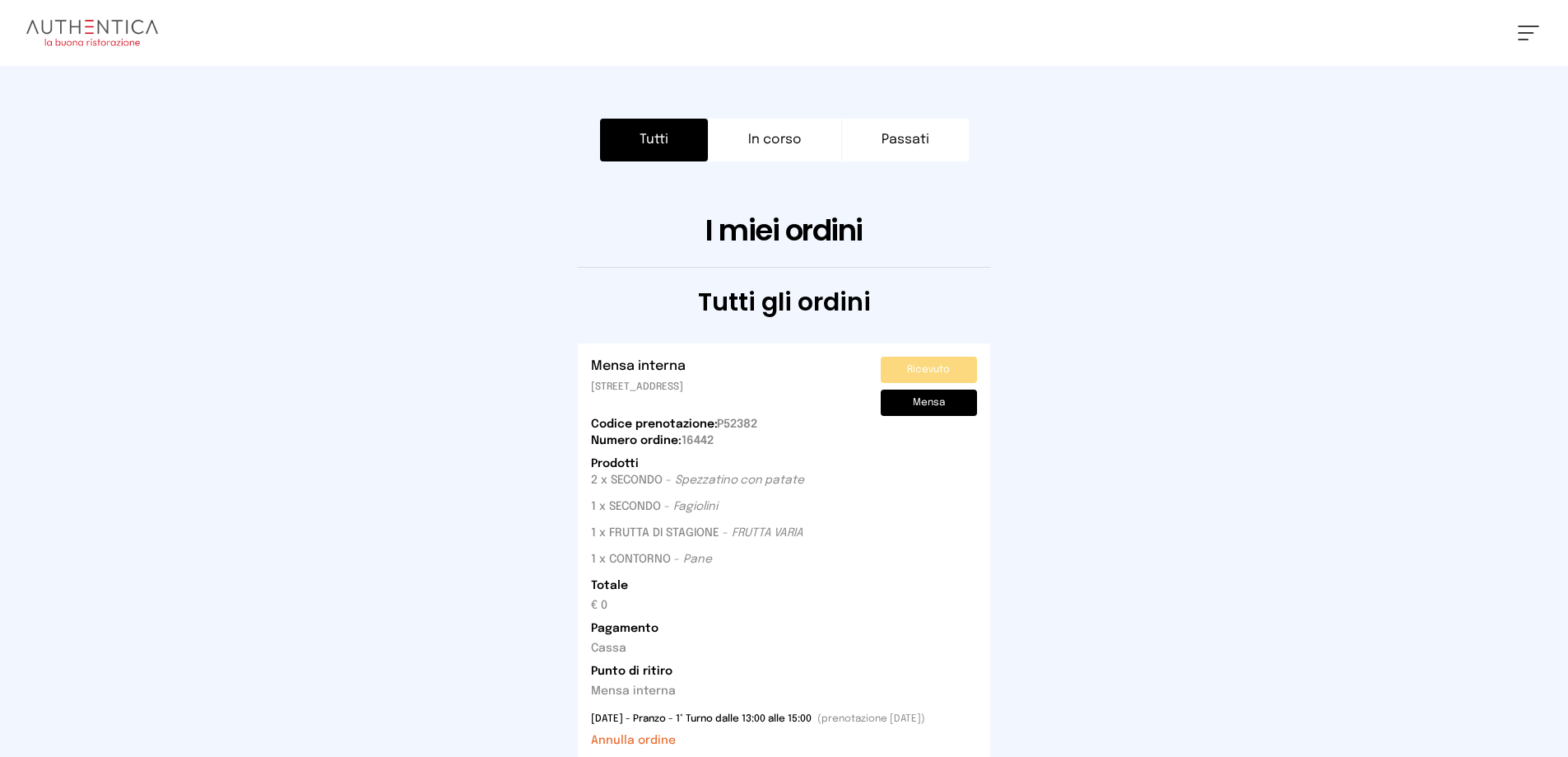
click at [1524, 33] on span at bounding box center [1525, 33] width 16 height 2
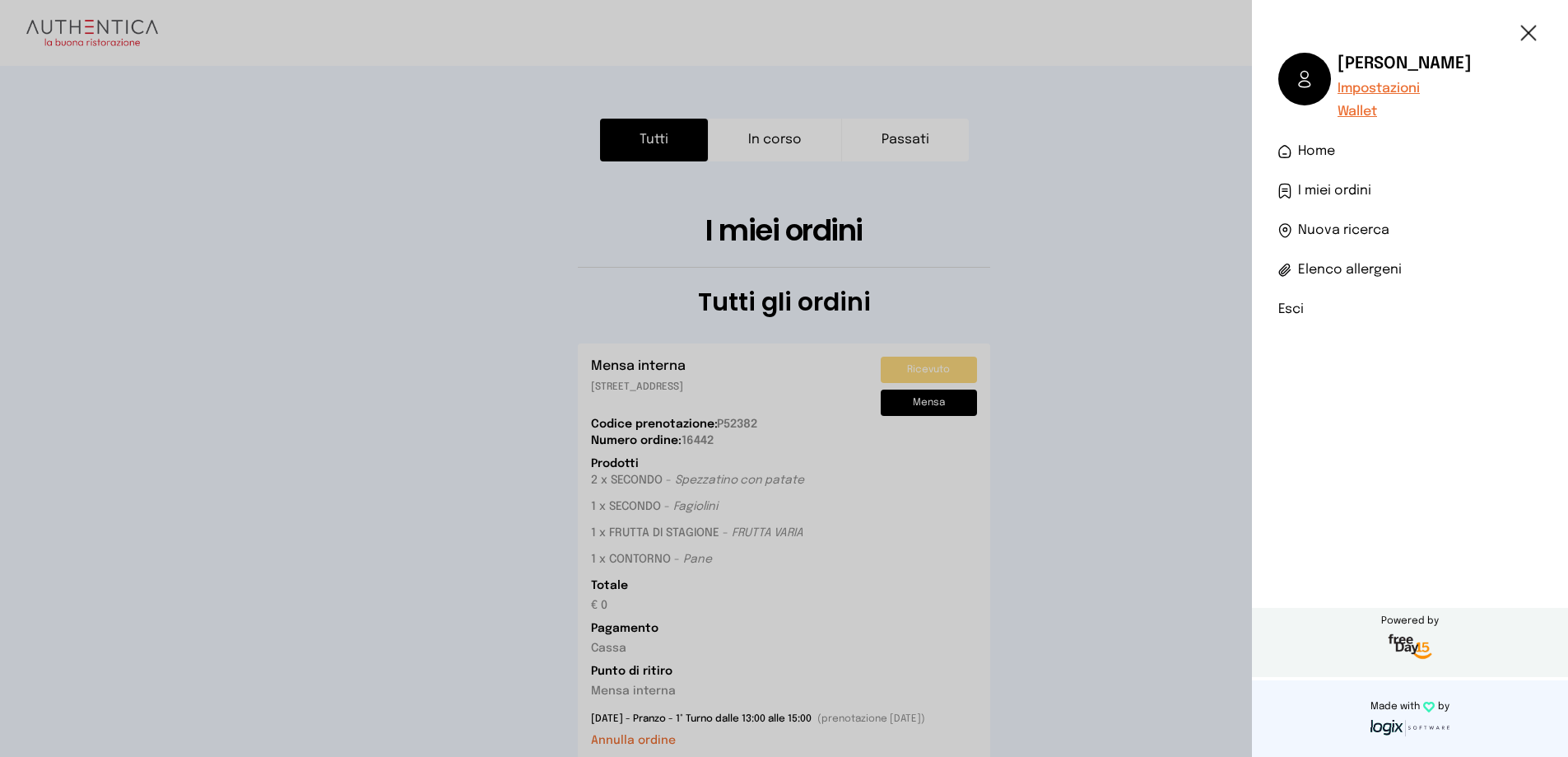
click at [1285, 306] on li "Esci" at bounding box center [1410, 309] width 263 height 20
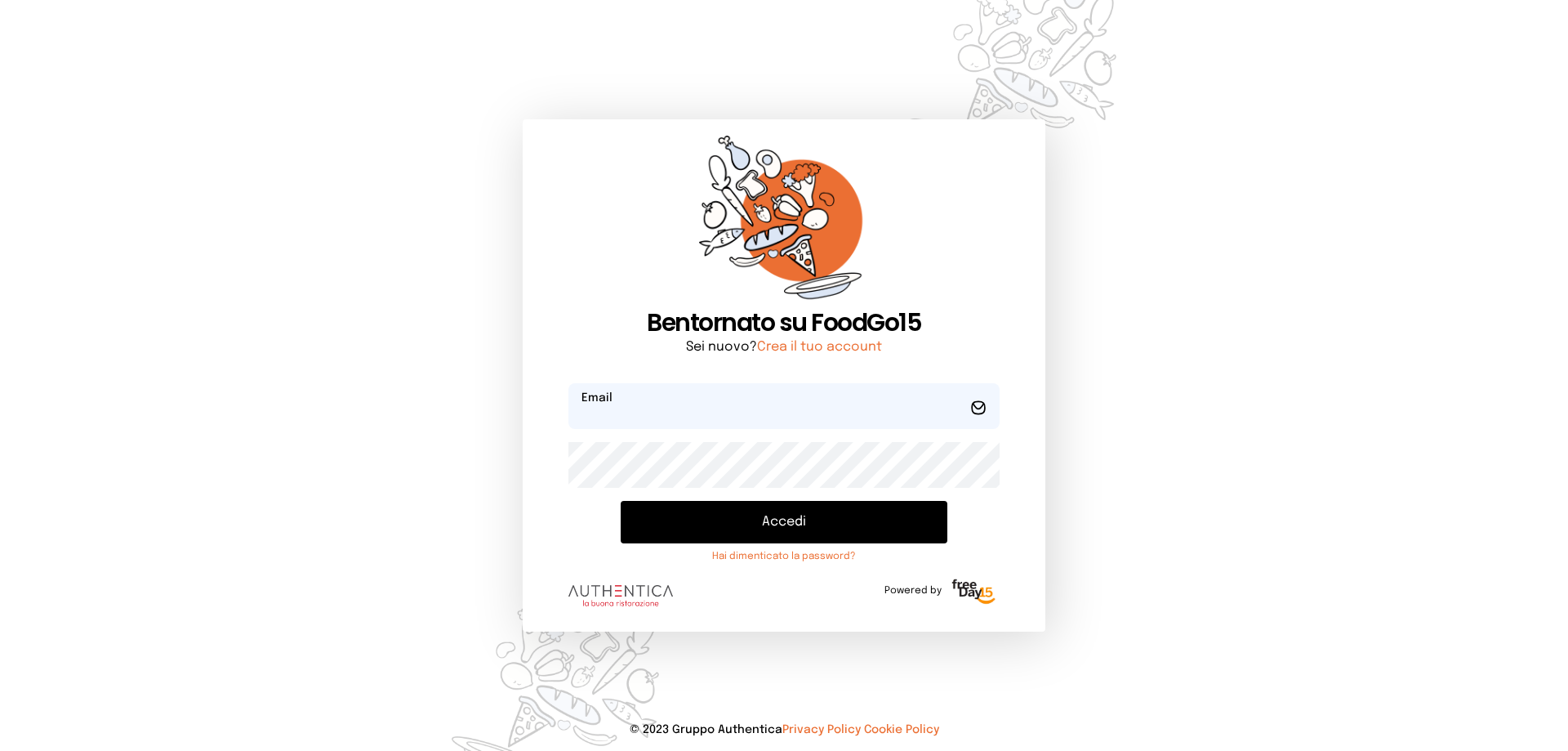
type input "**********"
